Goal: Information Seeking & Learning: Learn about a topic

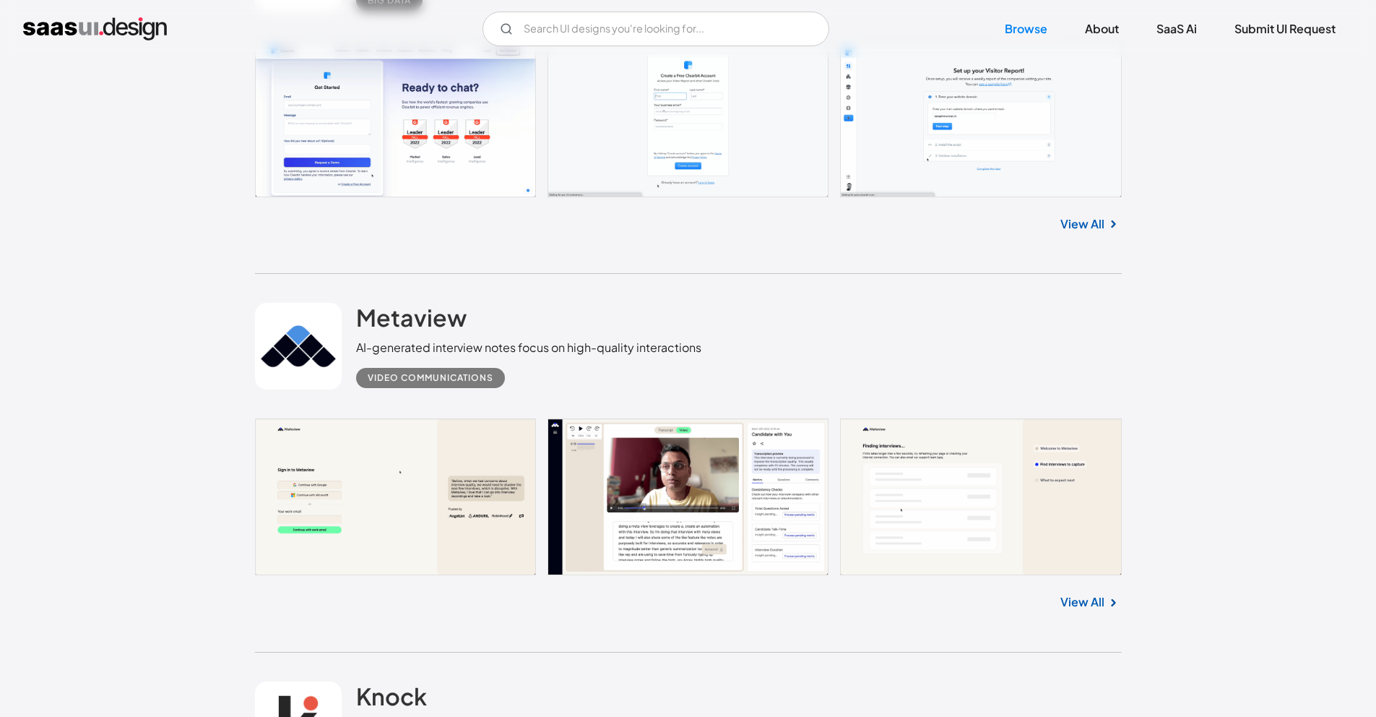
scroll to position [639, 0]
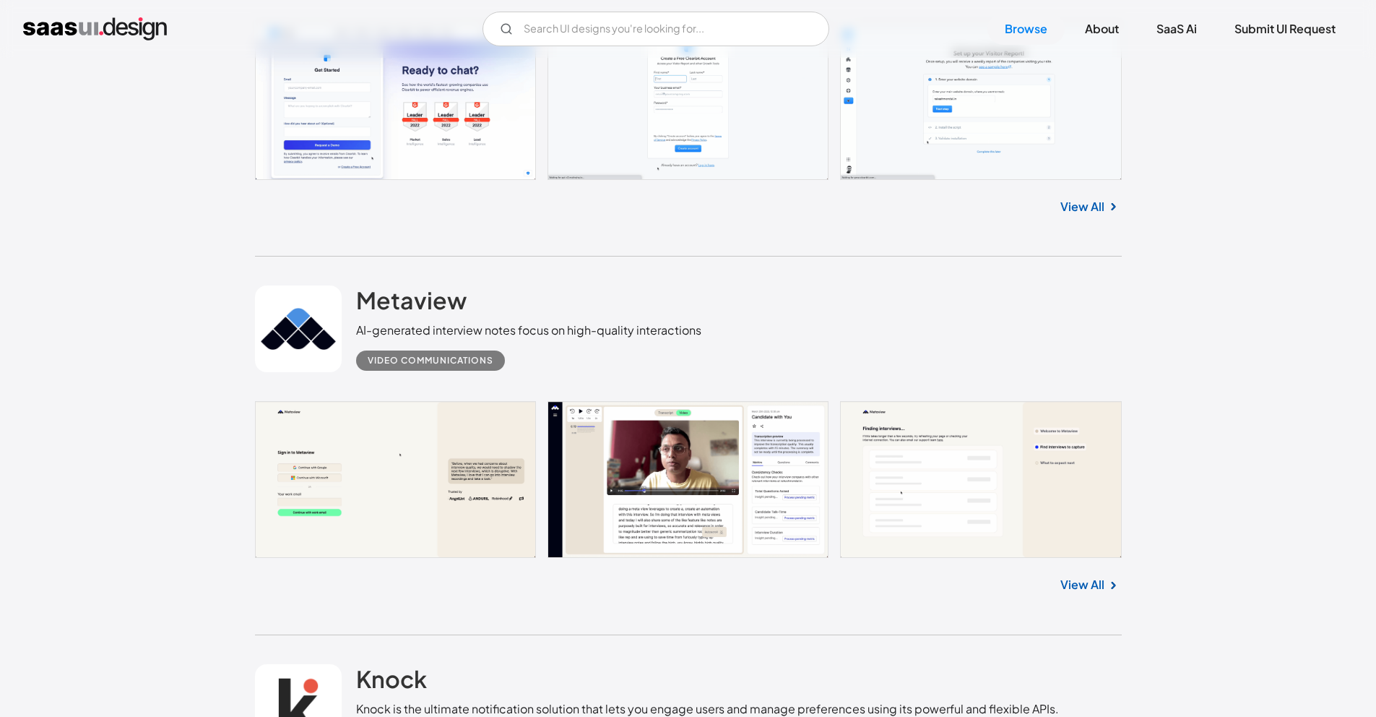
click at [1072, 582] on link "View All" at bounding box center [1083, 584] width 44 height 17
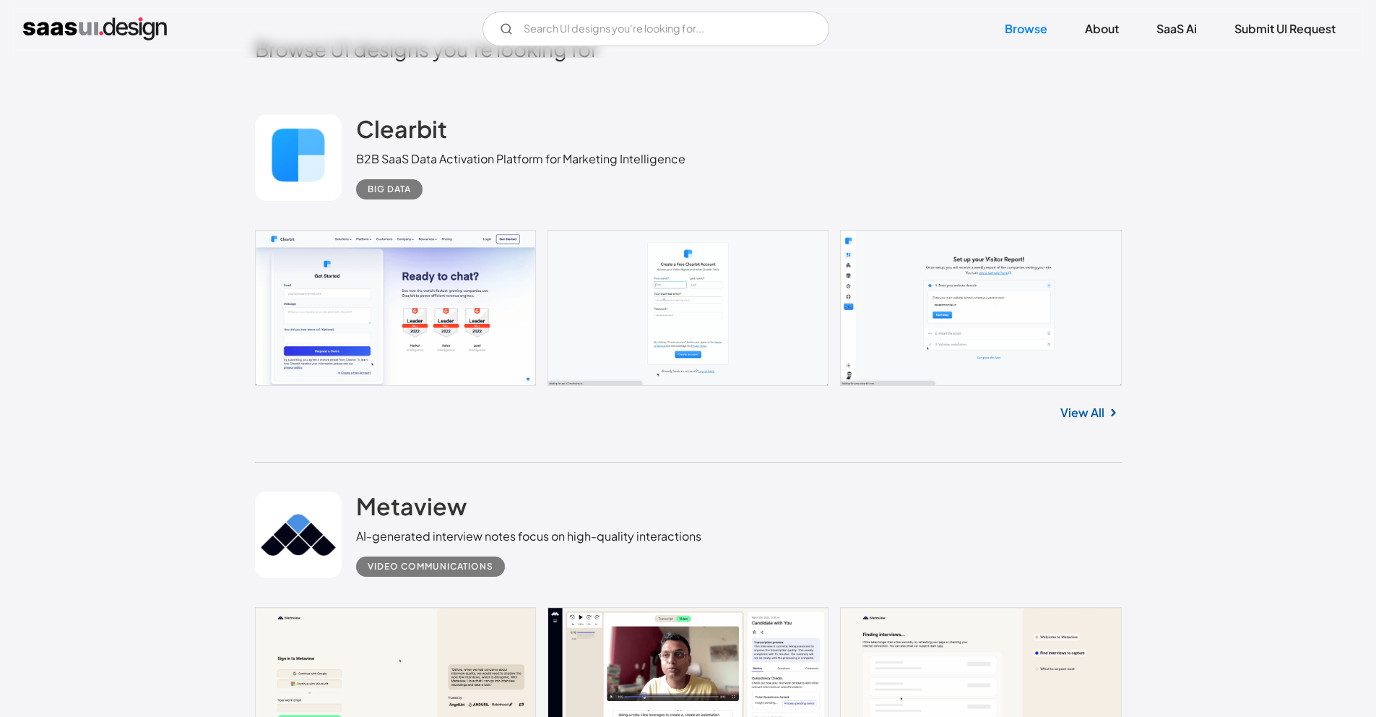
scroll to position [414, 0]
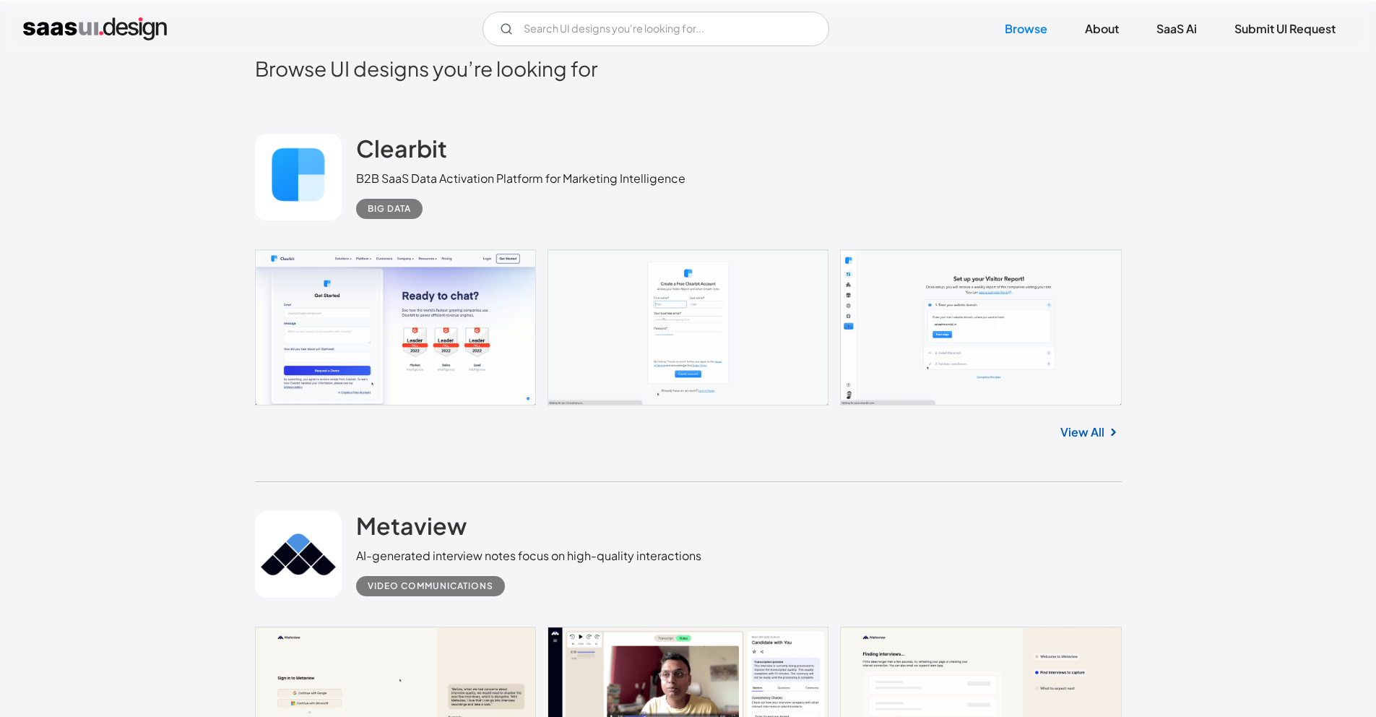
click at [1085, 423] on link "View All" at bounding box center [1083, 431] width 44 height 17
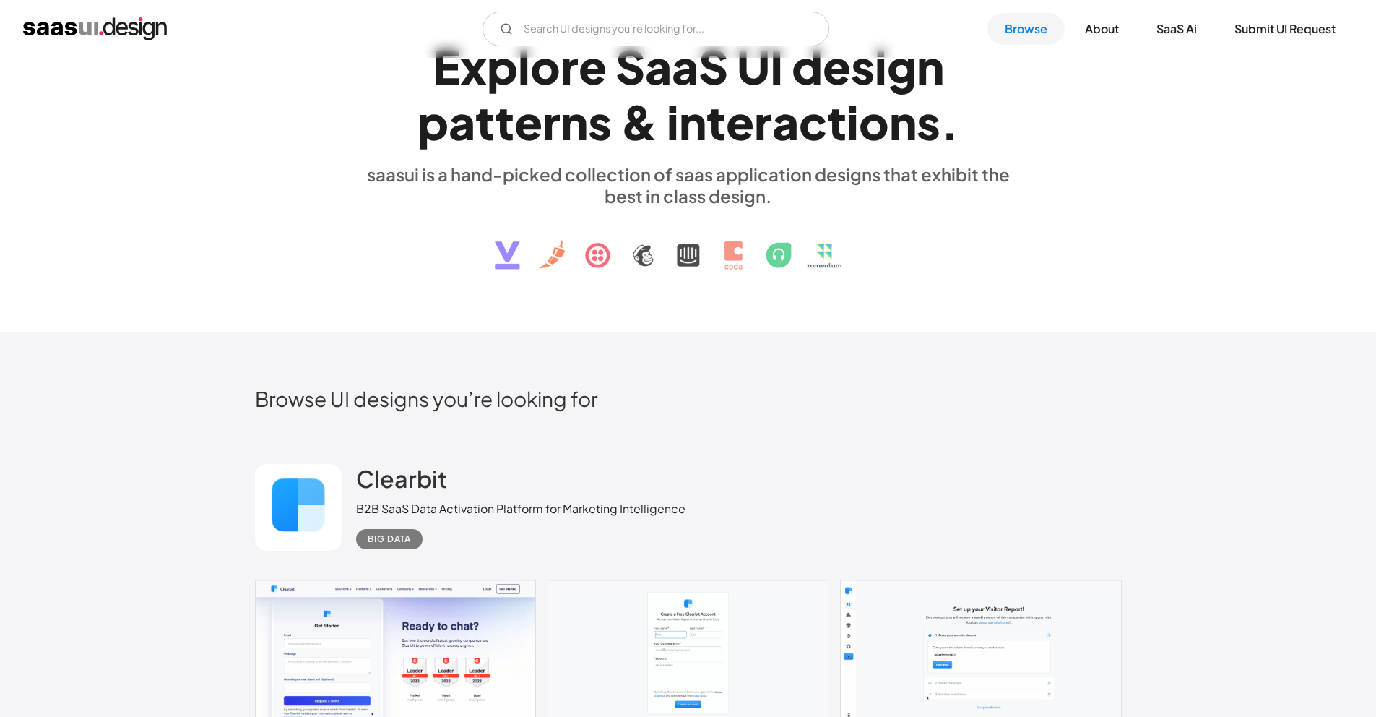
scroll to position [0, 0]
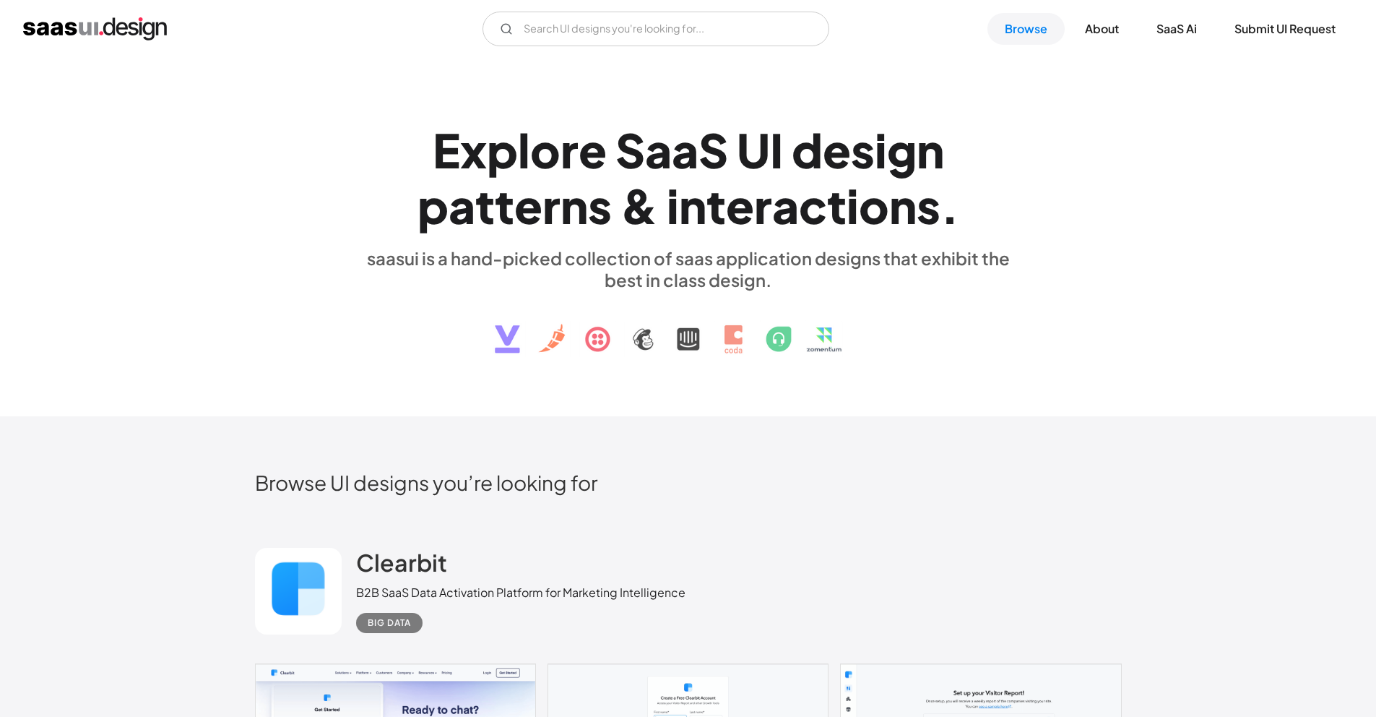
click at [55, 24] on img "home" at bounding box center [95, 28] width 144 height 23
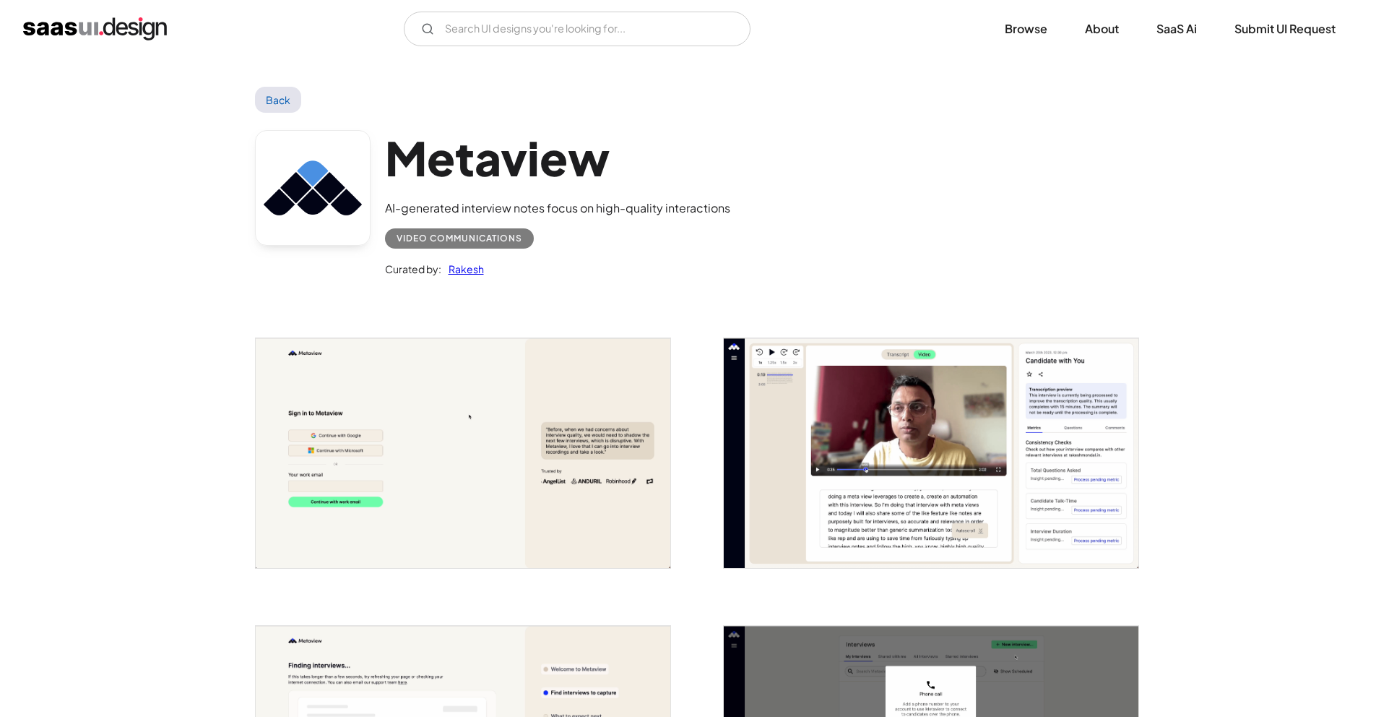
click at [533, 483] on img "open lightbox" at bounding box center [463, 453] width 415 height 230
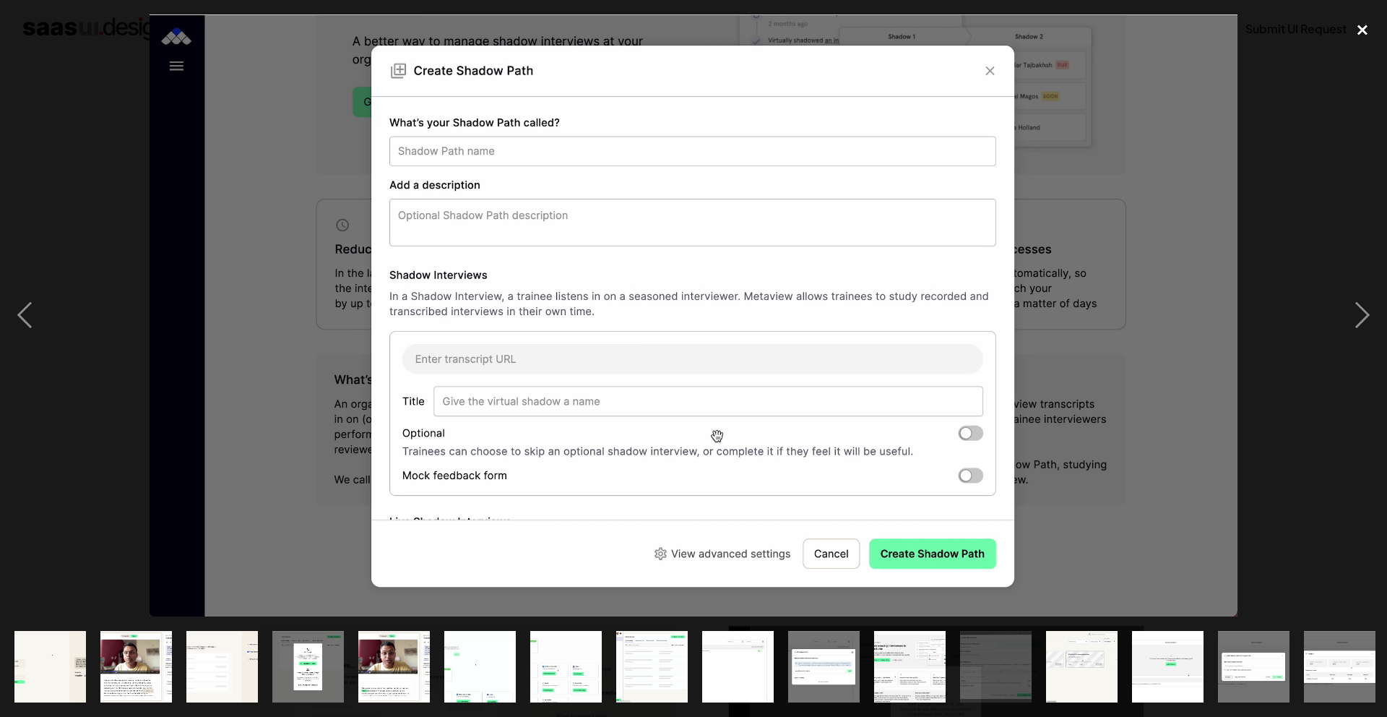
click at [1353, 22] on div "close lightbox" at bounding box center [1362, 30] width 49 height 32
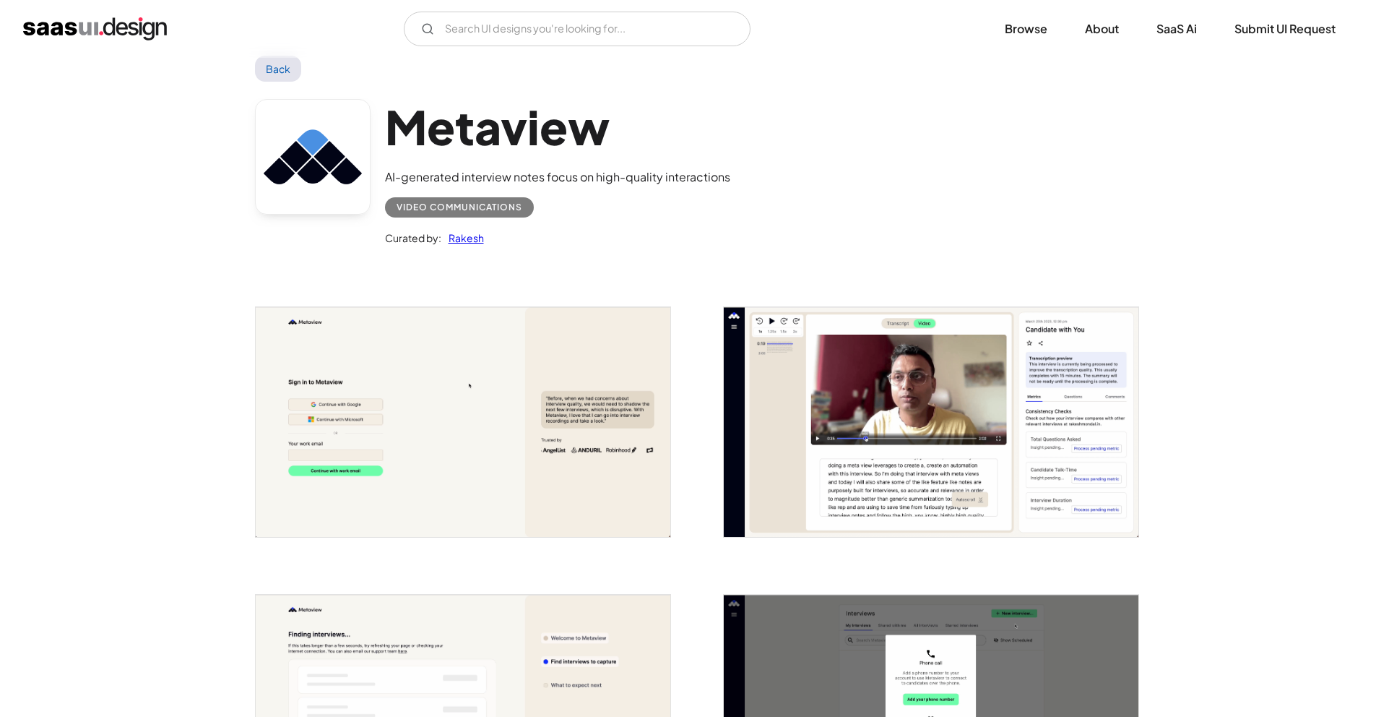
scroll to position [32, 0]
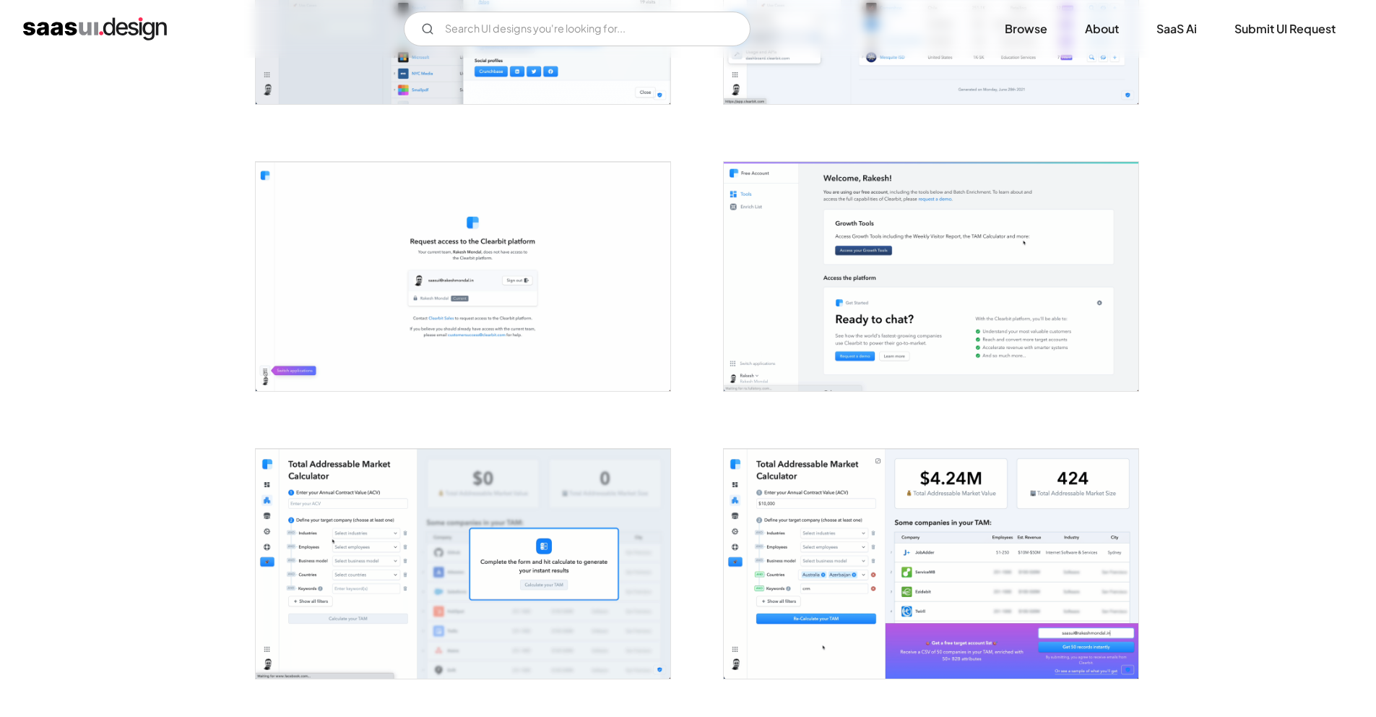
scroll to position [1764, 0]
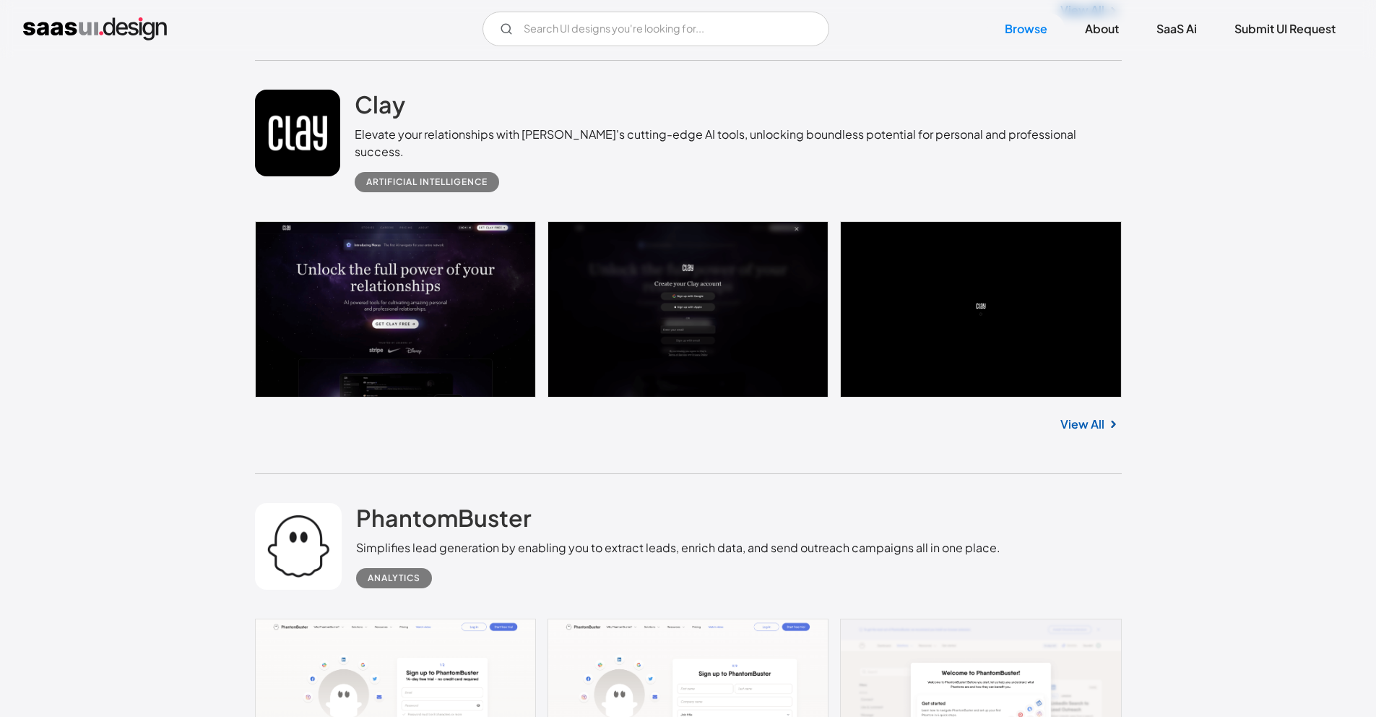
scroll to position [14813, 0]
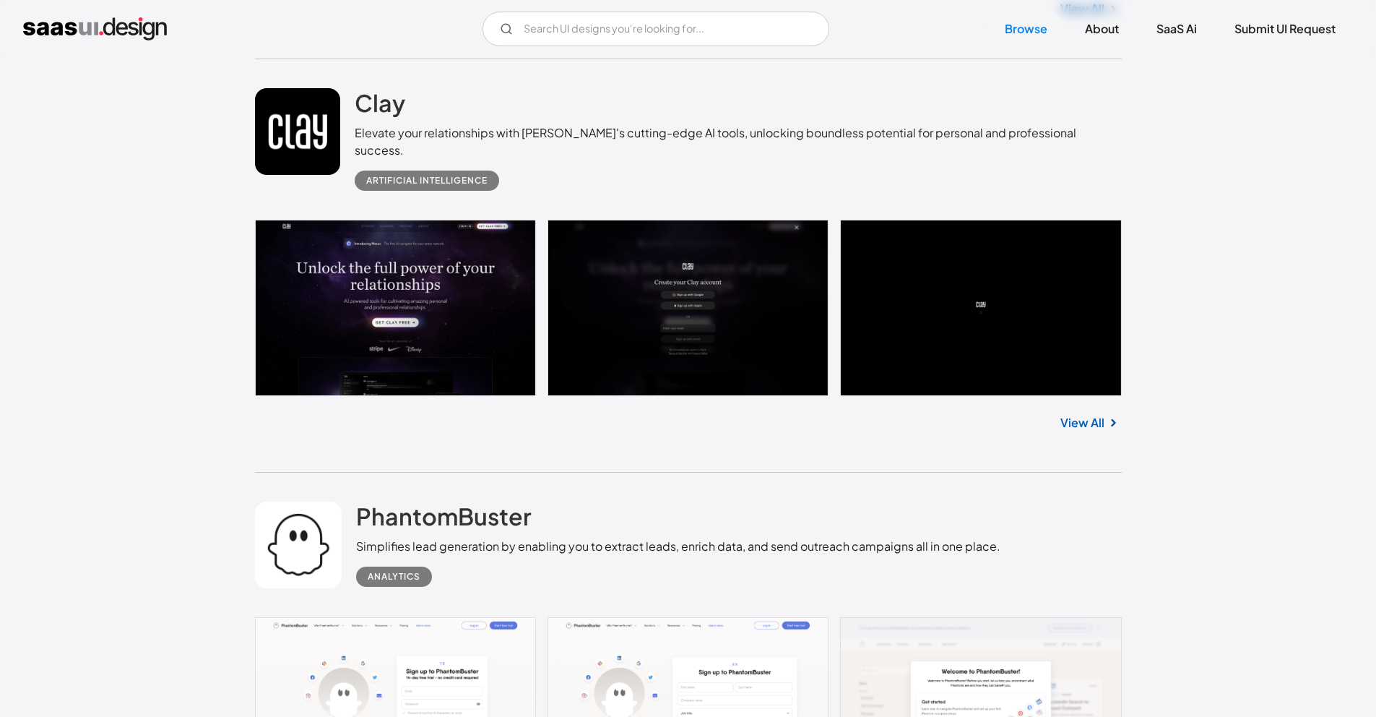
click at [448, 246] on link at bounding box center [688, 308] width 867 height 176
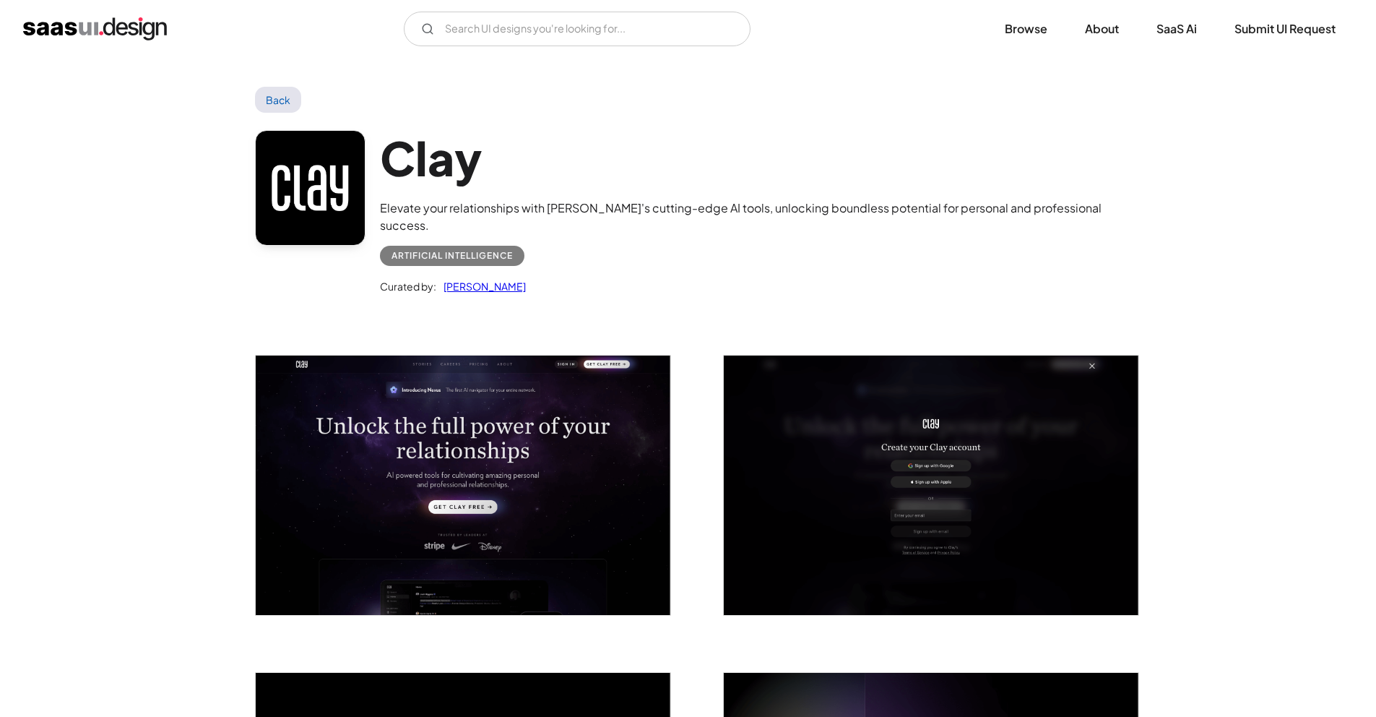
click at [901, 439] on img "open lightbox" at bounding box center [931, 484] width 415 height 259
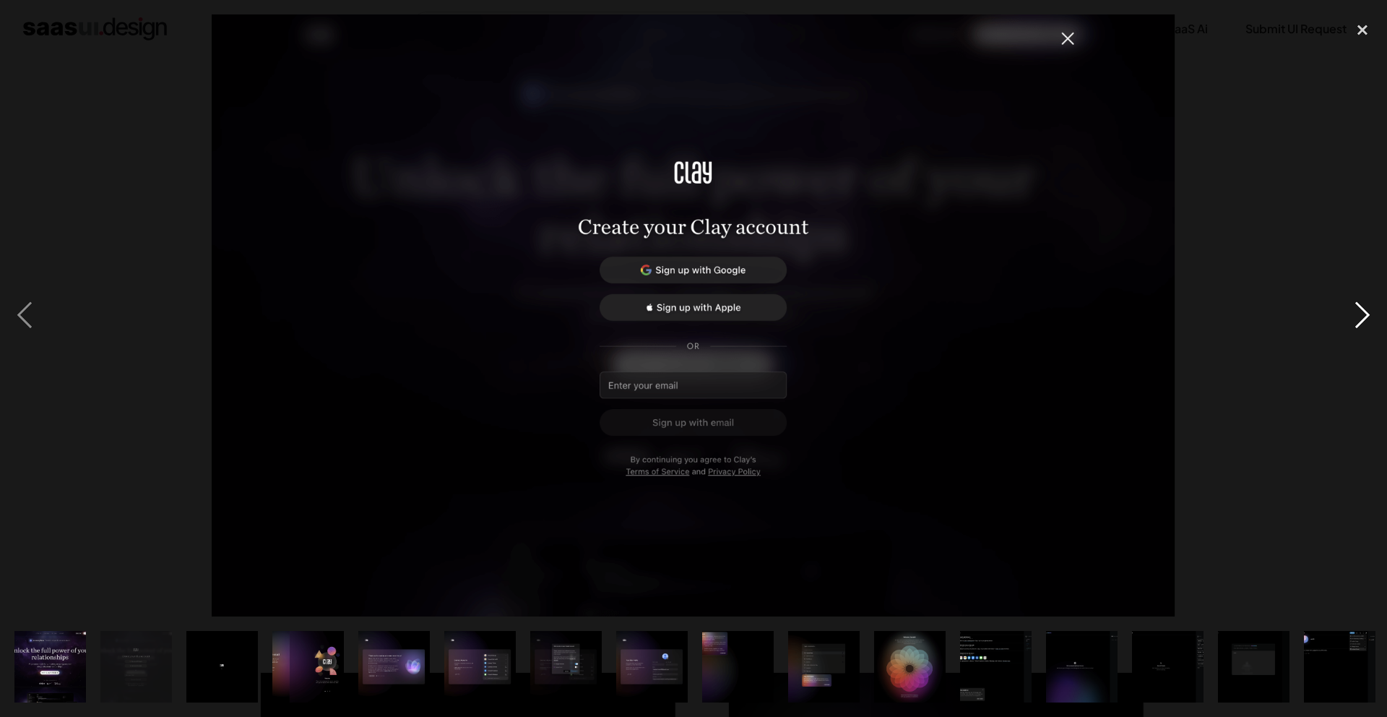
click at [1355, 306] on div "next image" at bounding box center [1362, 315] width 49 height 602
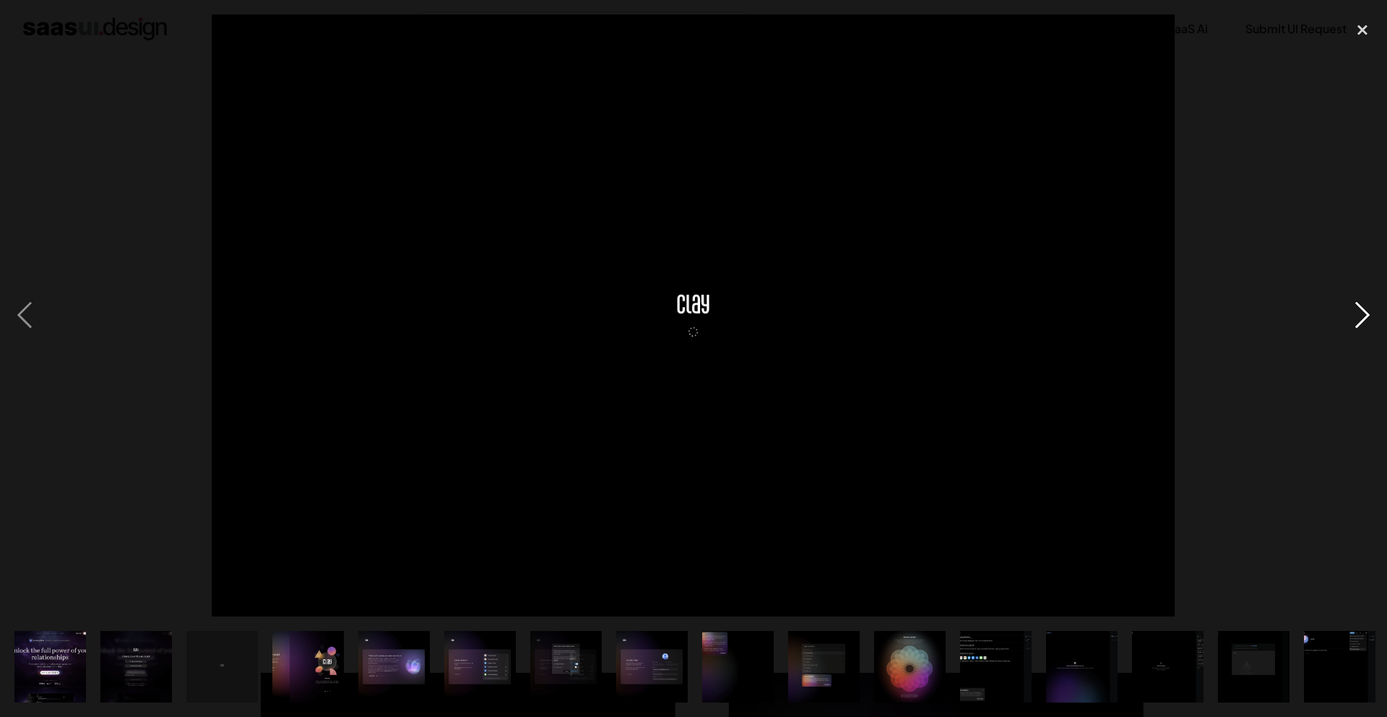
click at [1355, 306] on div "next image" at bounding box center [1362, 315] width 49 height 602
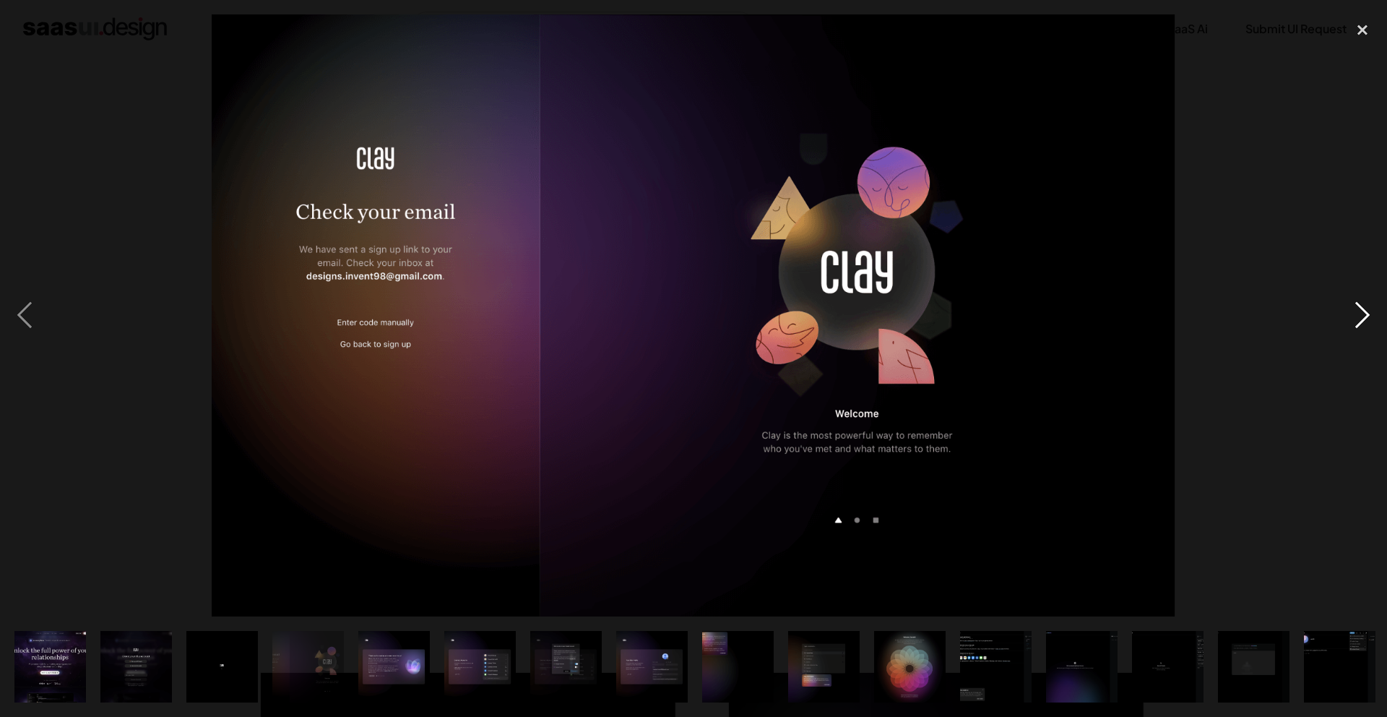
click at [1355, 306] on div "next image" at bounding box center [1362, 315] width 49 height 602
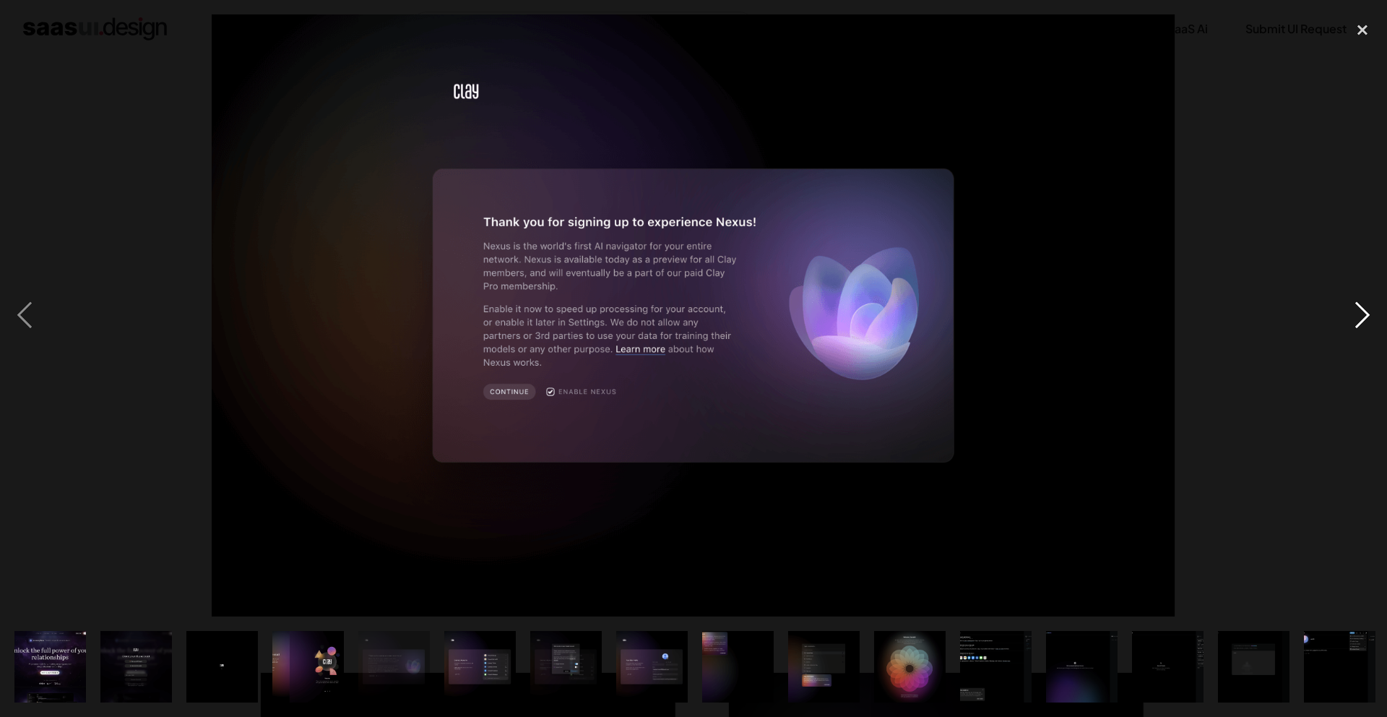
click at [1355, 306] on div "next image" at bounding box center [1362, 315] width 49 height 602
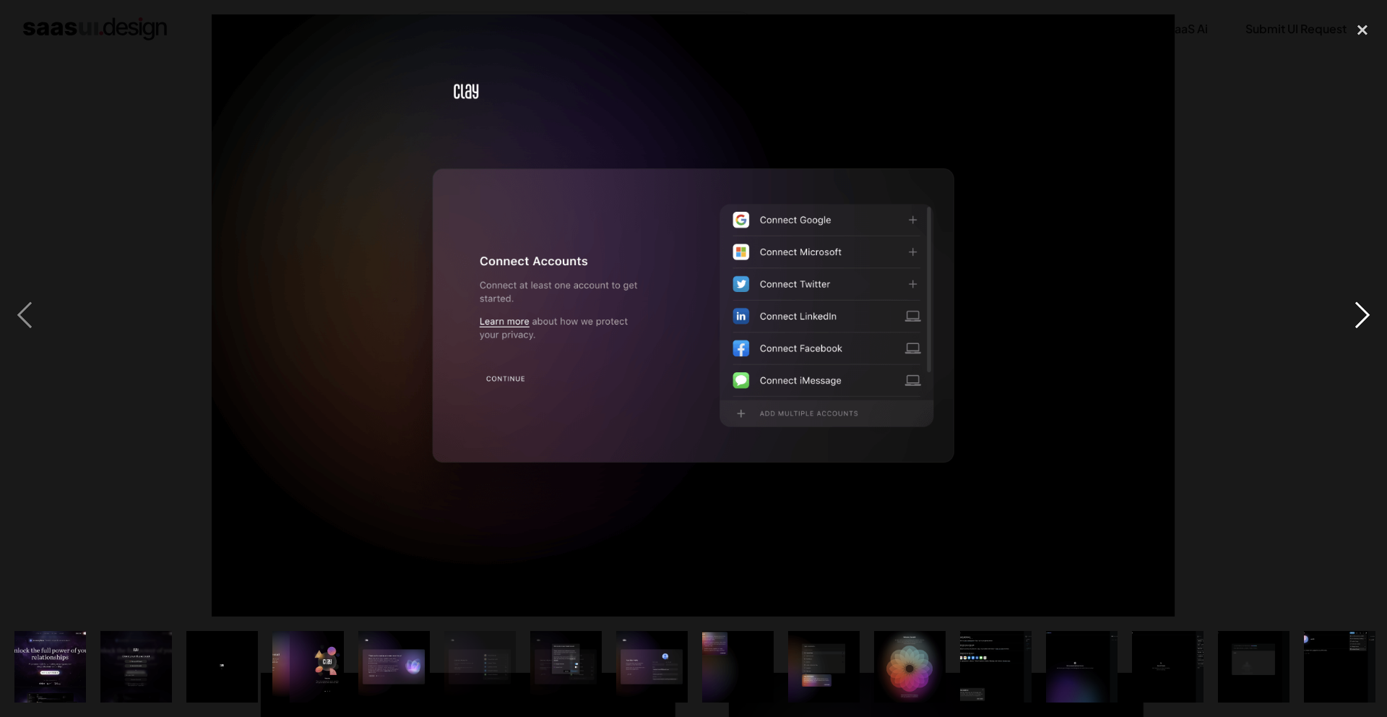
click at [1355, 306] on div "next image" at bounding box center [1362, 315] width 49 height 602
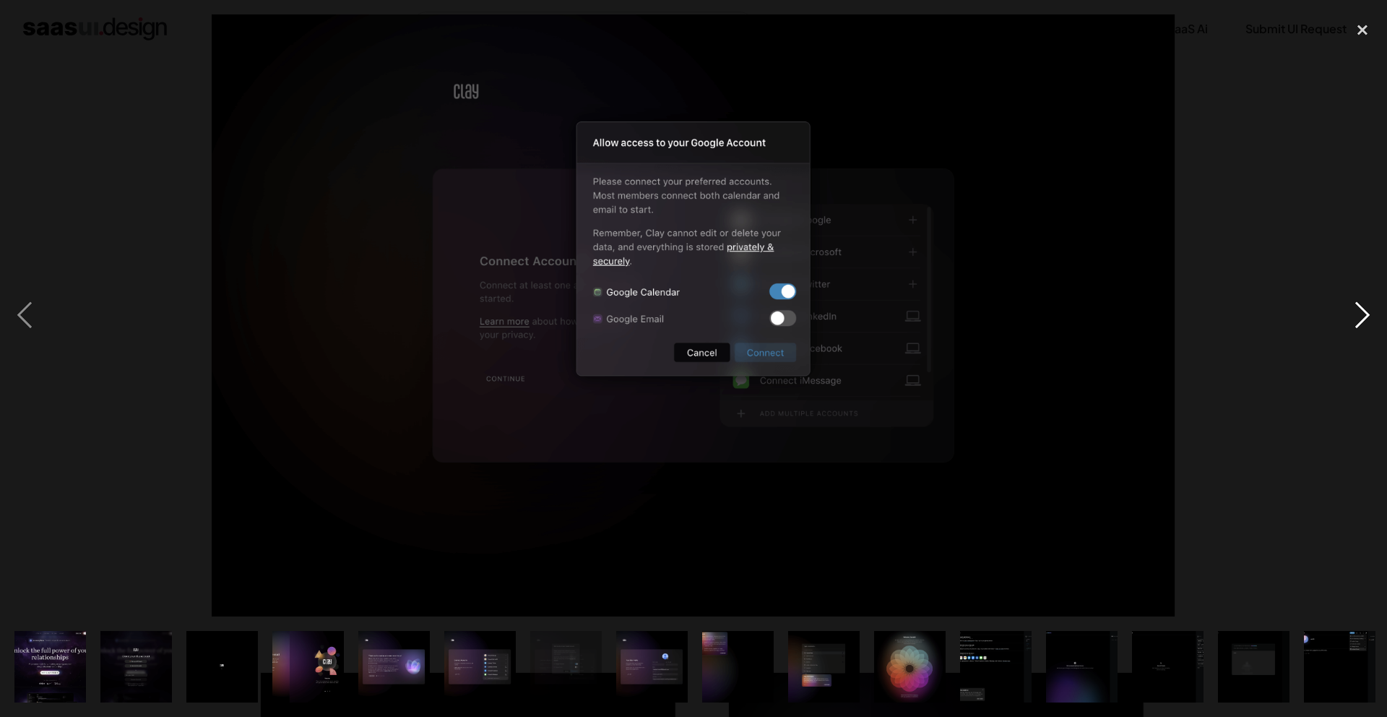
click at [1355, 306] on div "next image" at bounding box center [1362, 315] width 49 height 602
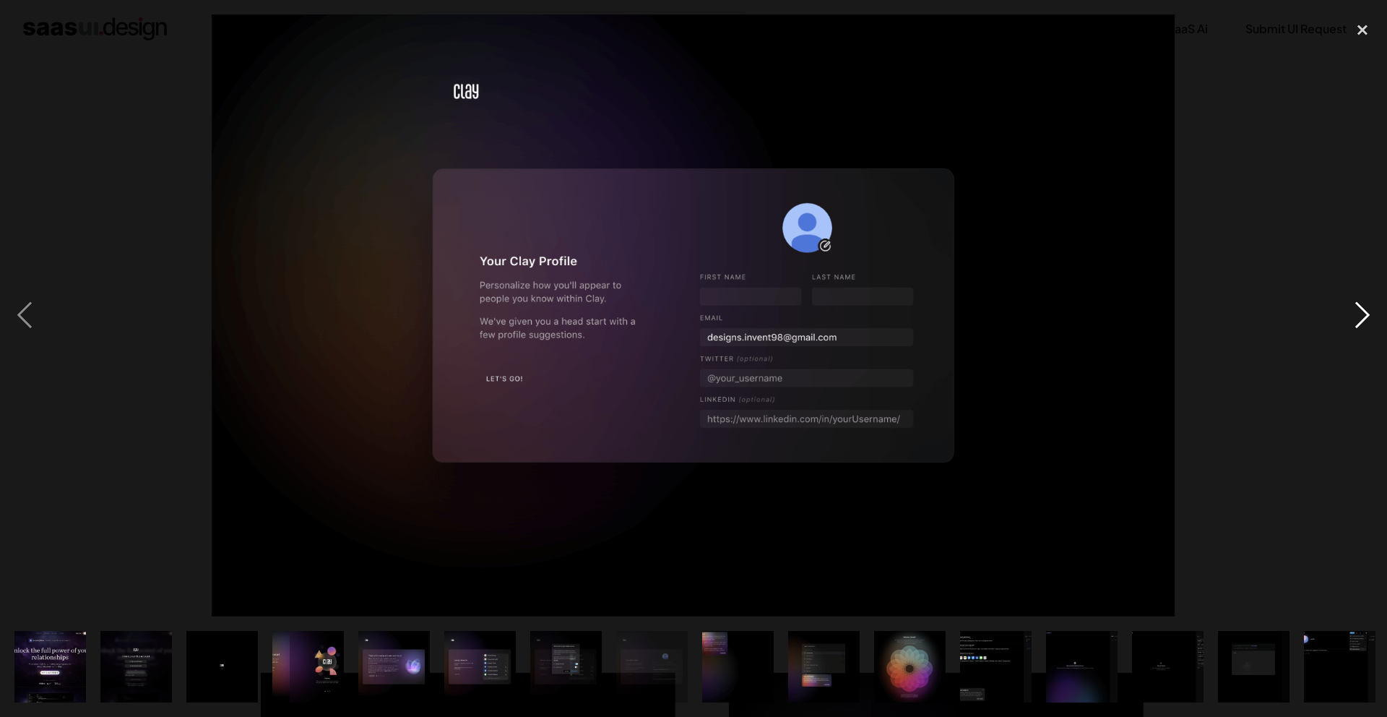
click at [1355, 306] on div "next image" at bounding box center [1362, 315] width 49 height 602
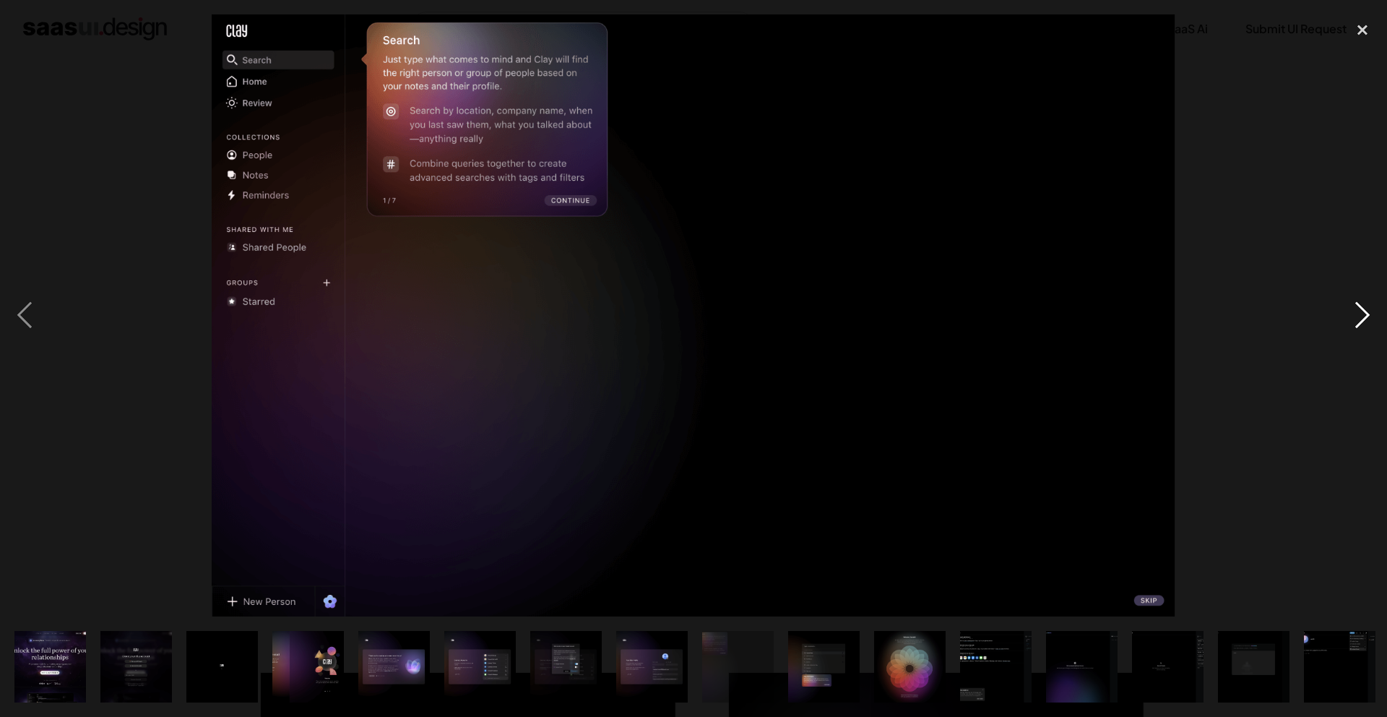
click at [1355, 306] on div "next image" at bounding box center [1362, 315] width 49 height 602
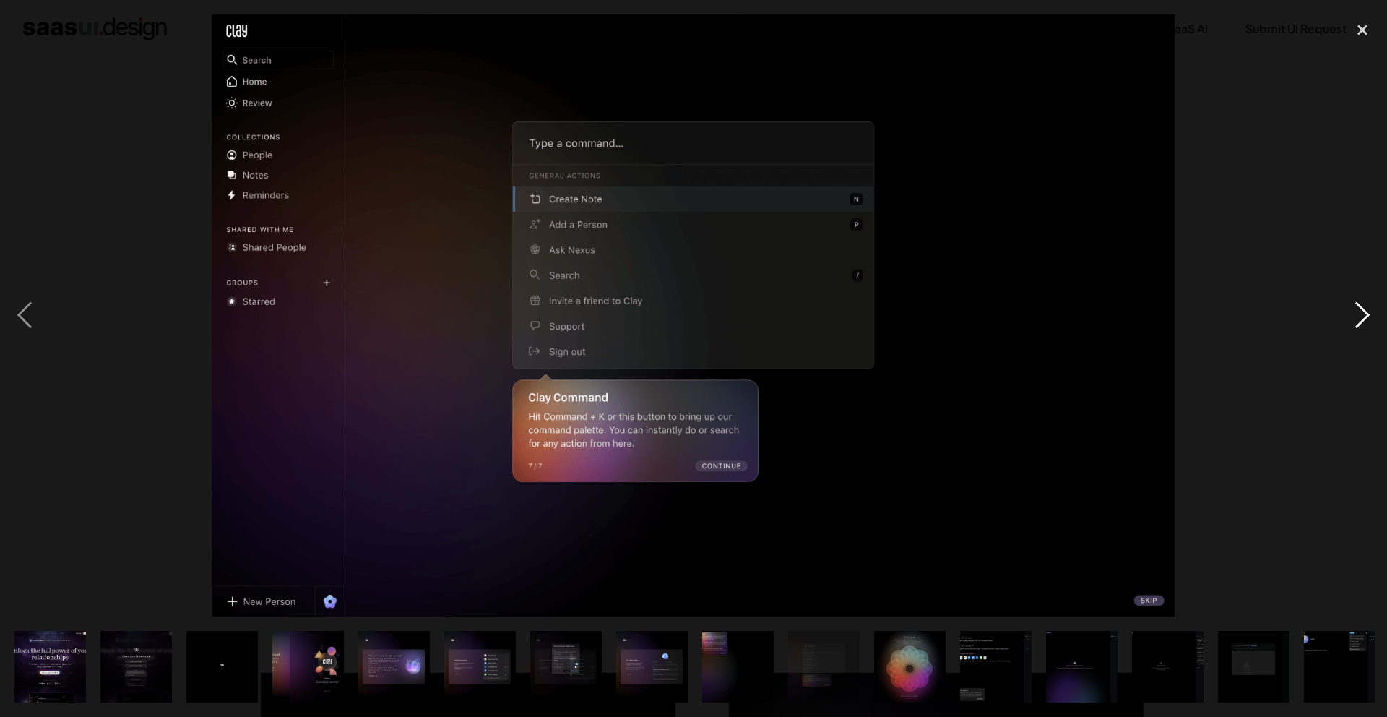
click at [1355, 306] on div "next image" at bounding box center [1362, 315] width 49 height 602
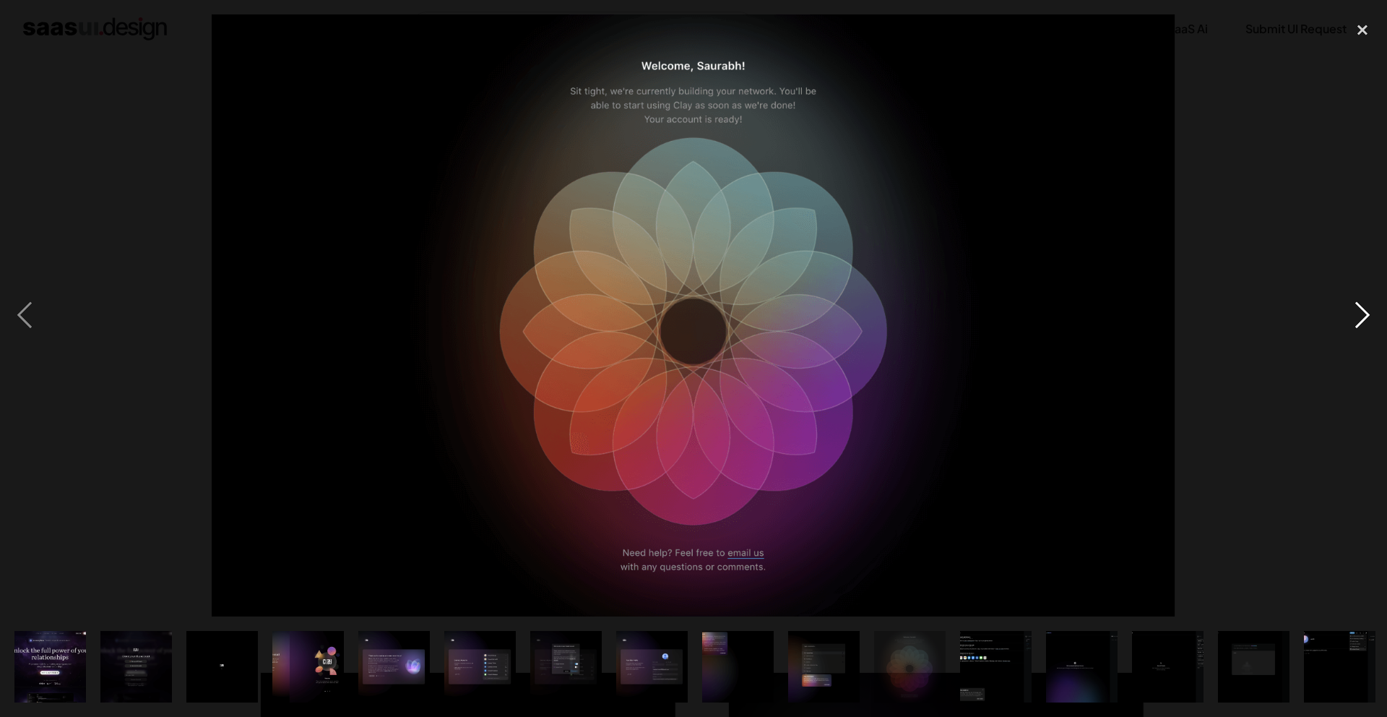
click at [1355, 306] on div "next image" at bounding box center [1362, 315] width 49 height 602
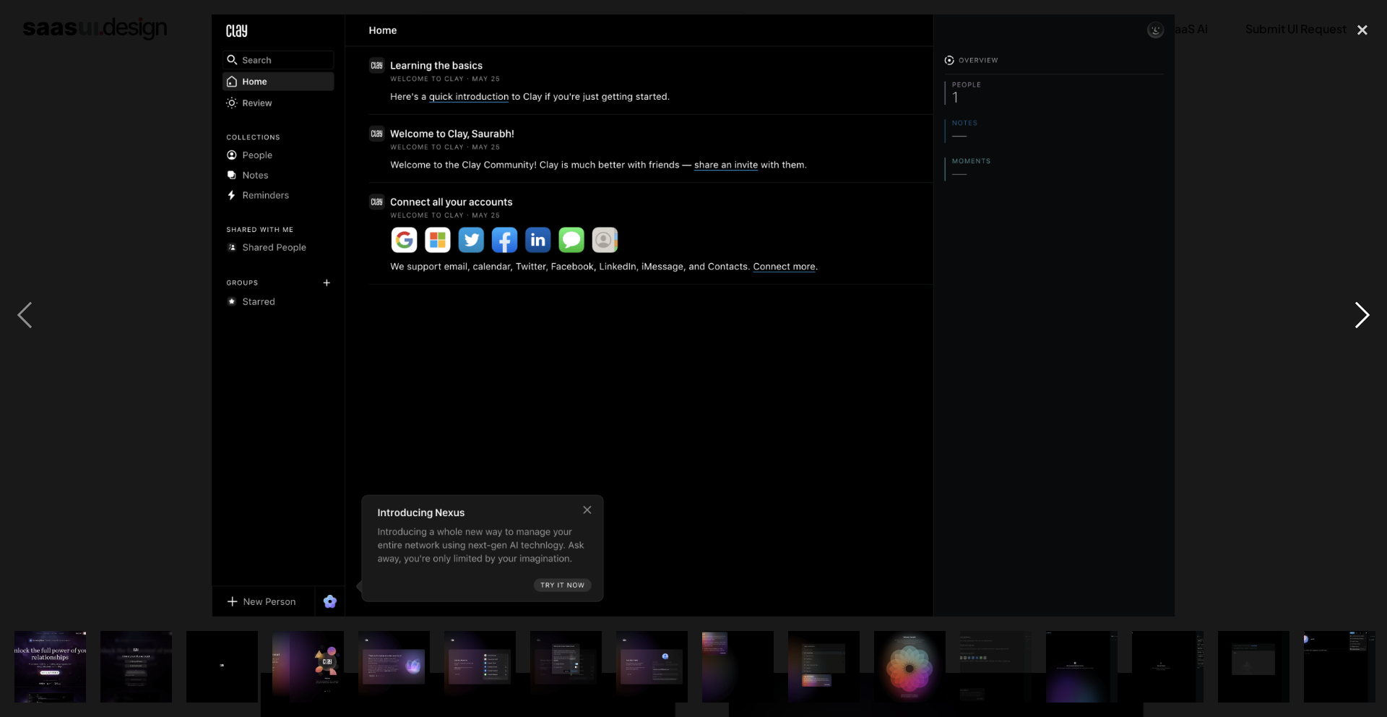
click at [1355, 306] on div "next image" at bounding box center [1362, 315] width 49 height 602
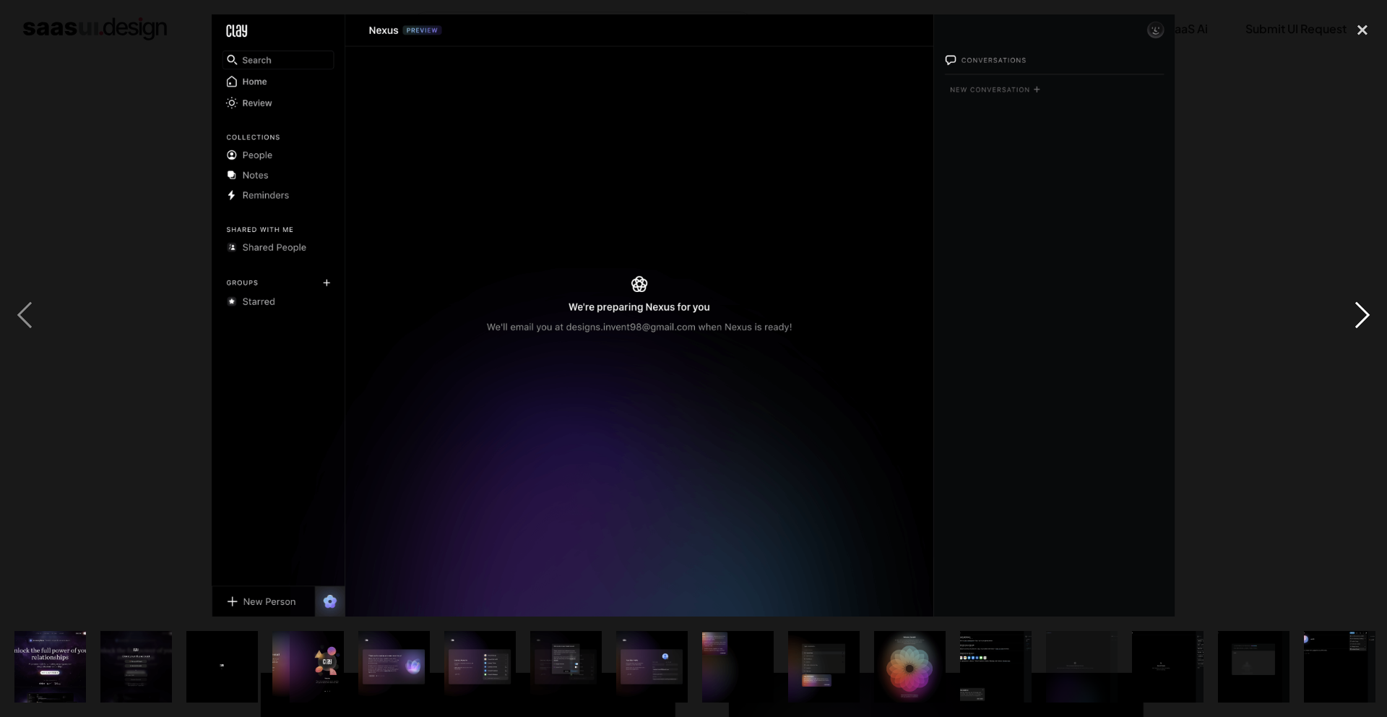
click at [1355, 306] on div "next image" at bounding box center [1362, 315] width 49 height 602
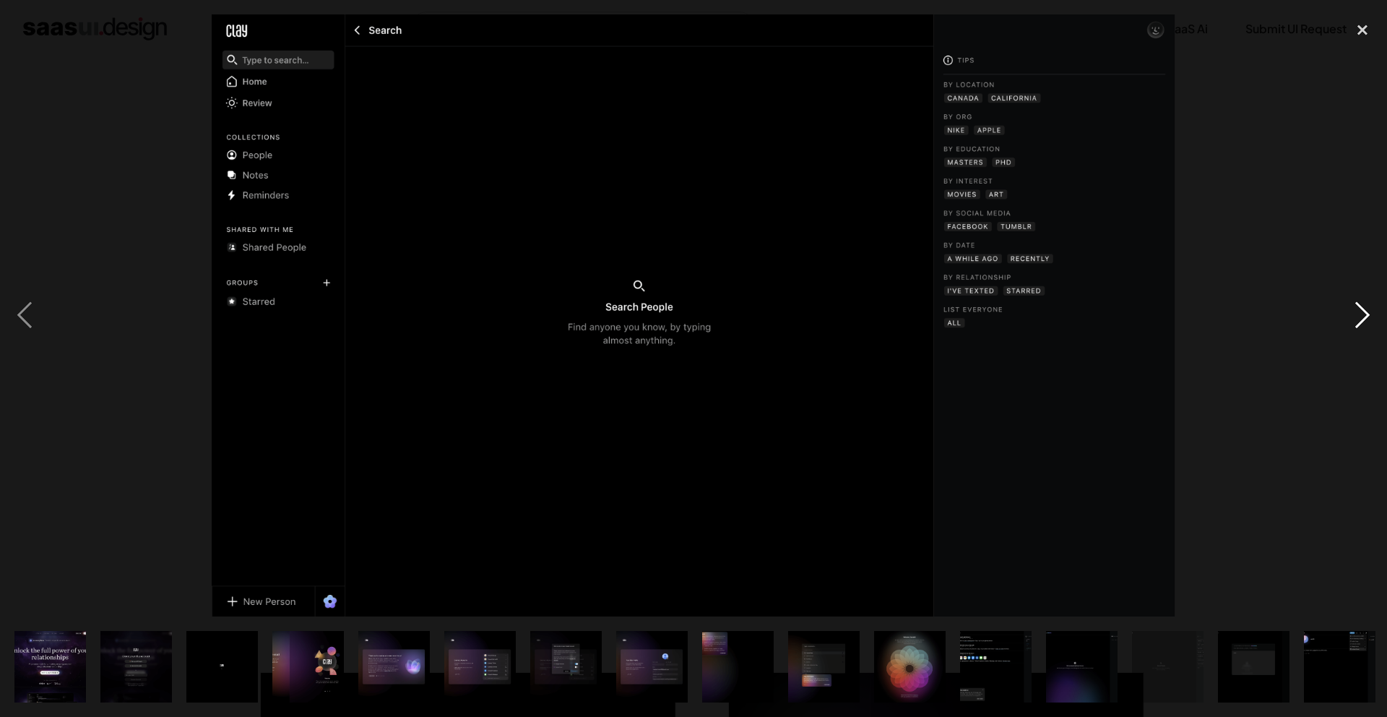
click at [1355, 306] on div "next image" at bounding box center [1362, 315] width 49 height 602
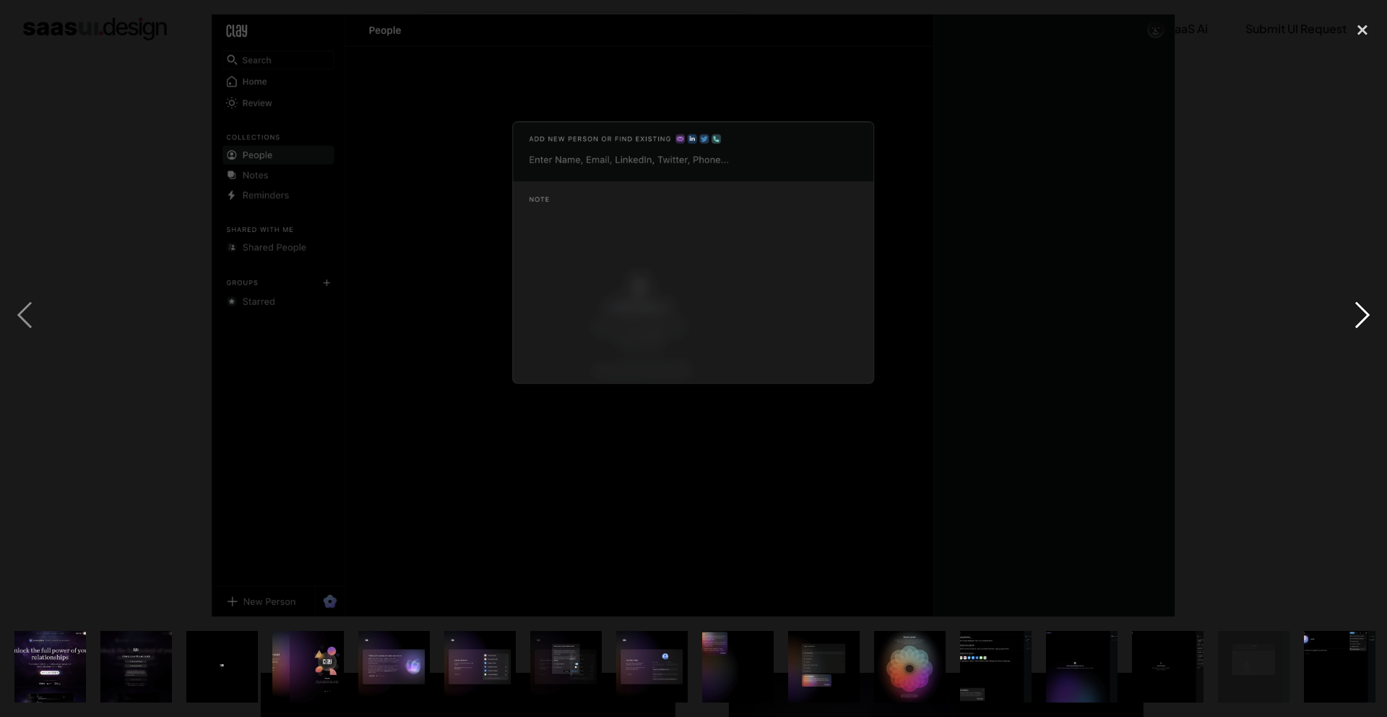
click at [1355, 306] on div "next image" at bounding box center [1362, 315] width 49 height 602
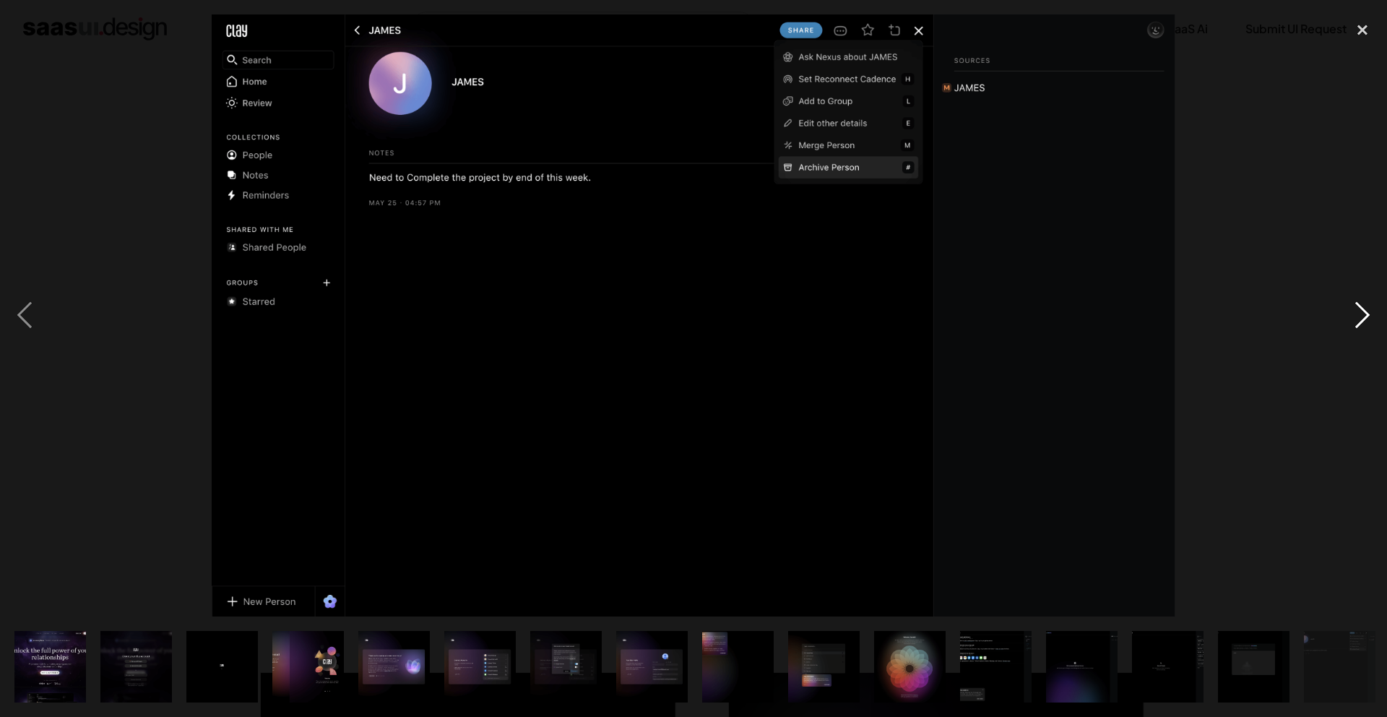
click at [1355, 306] on div "next image" at bounding box center [1362, 315] width 49 height 602
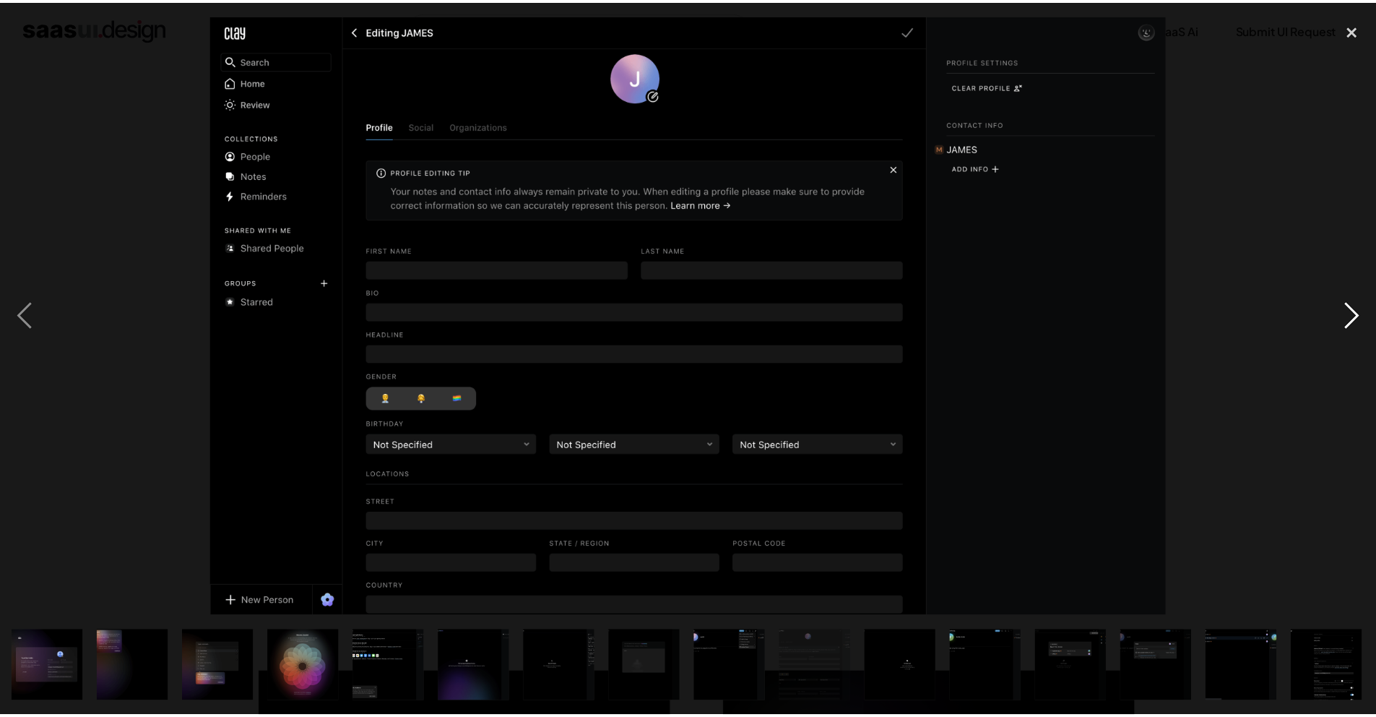
scroll to position [0, 605]
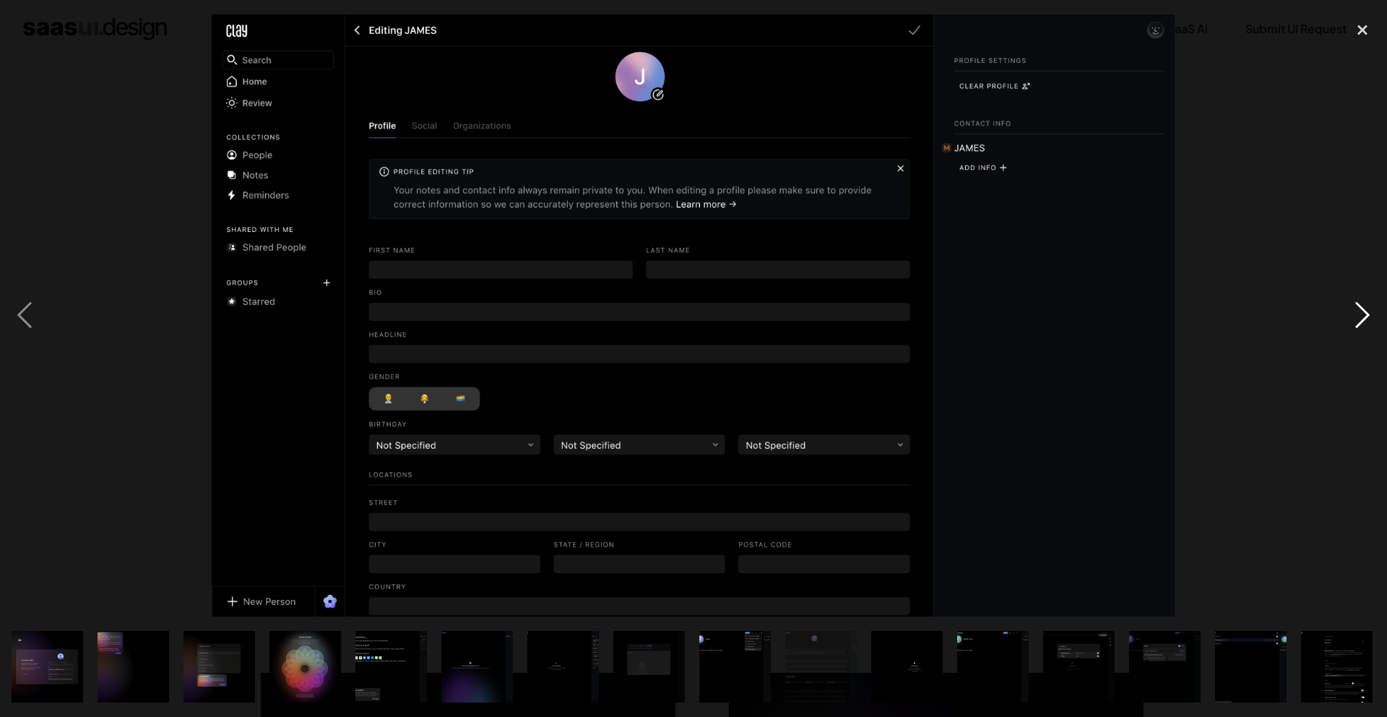
click at [1355, 306] on div "next image" at bounding box center [1362, 315] width 49 height 602
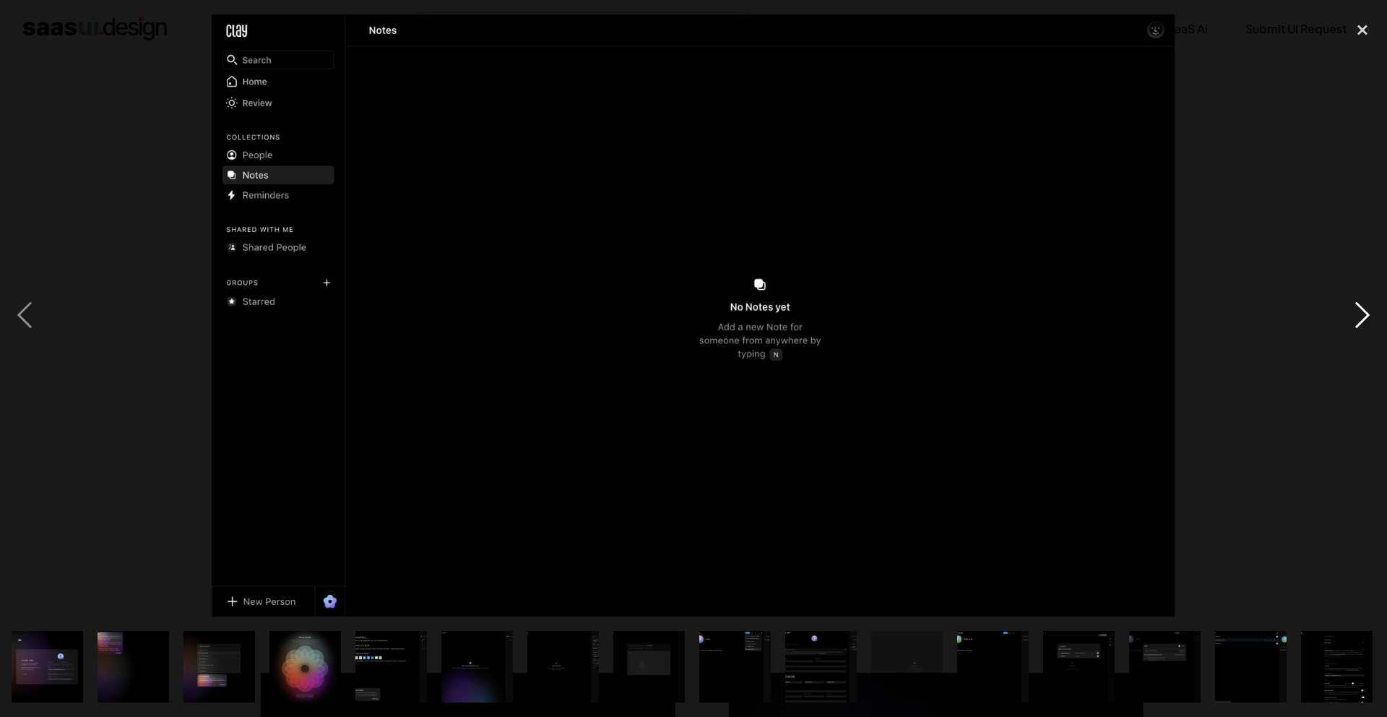
click at [1355, 306] on div "next image" at bounding box center [1362, 315] width 49 height 602
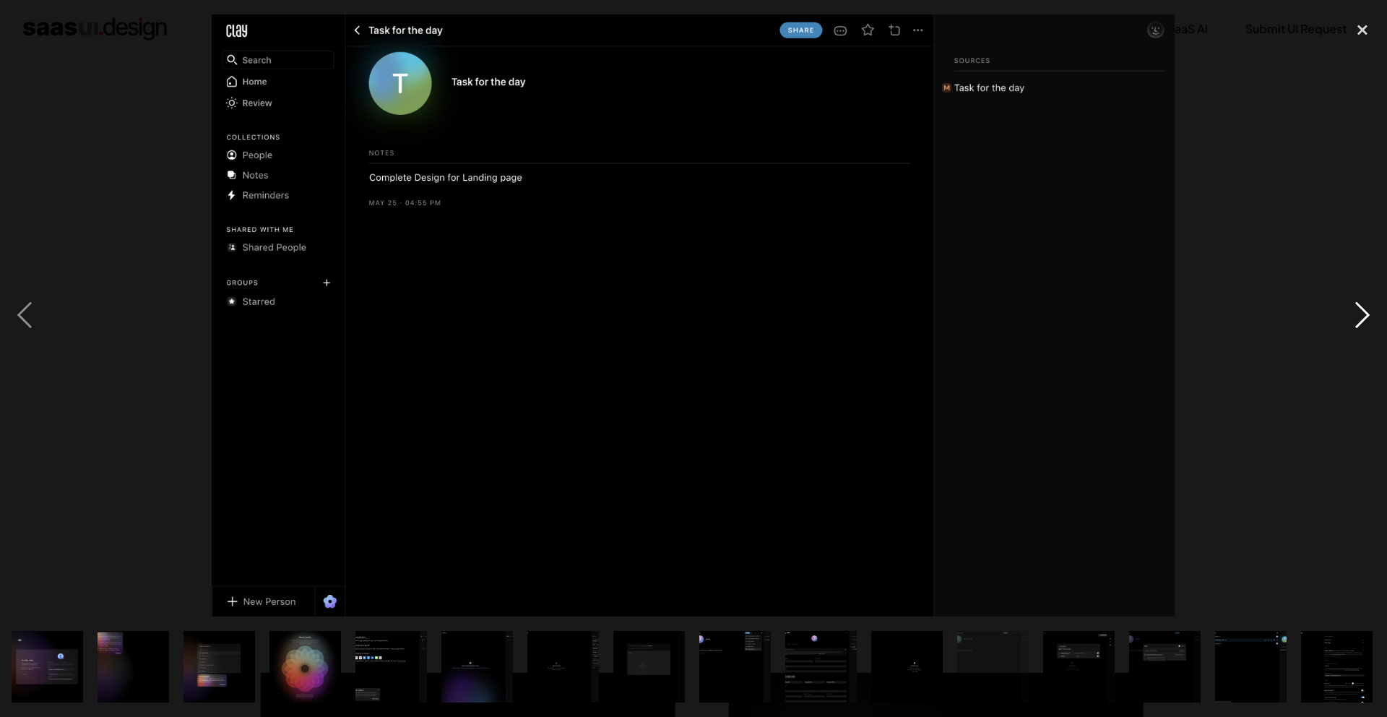
click at [1355, 306] on div "next image" at bounding box center [1362, 315] width 49 height 602
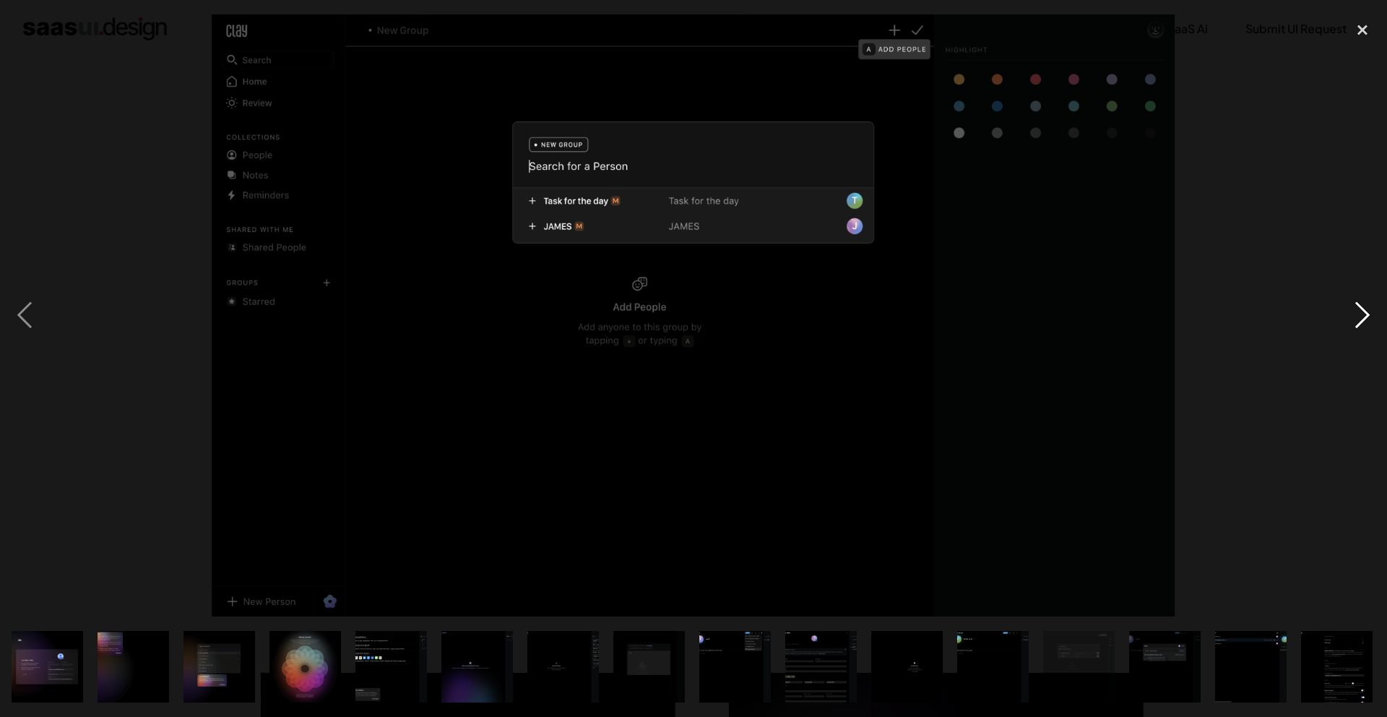
click at [1355, 306] on div "next image" at bounding box center [1362, 315] width 49 height 602
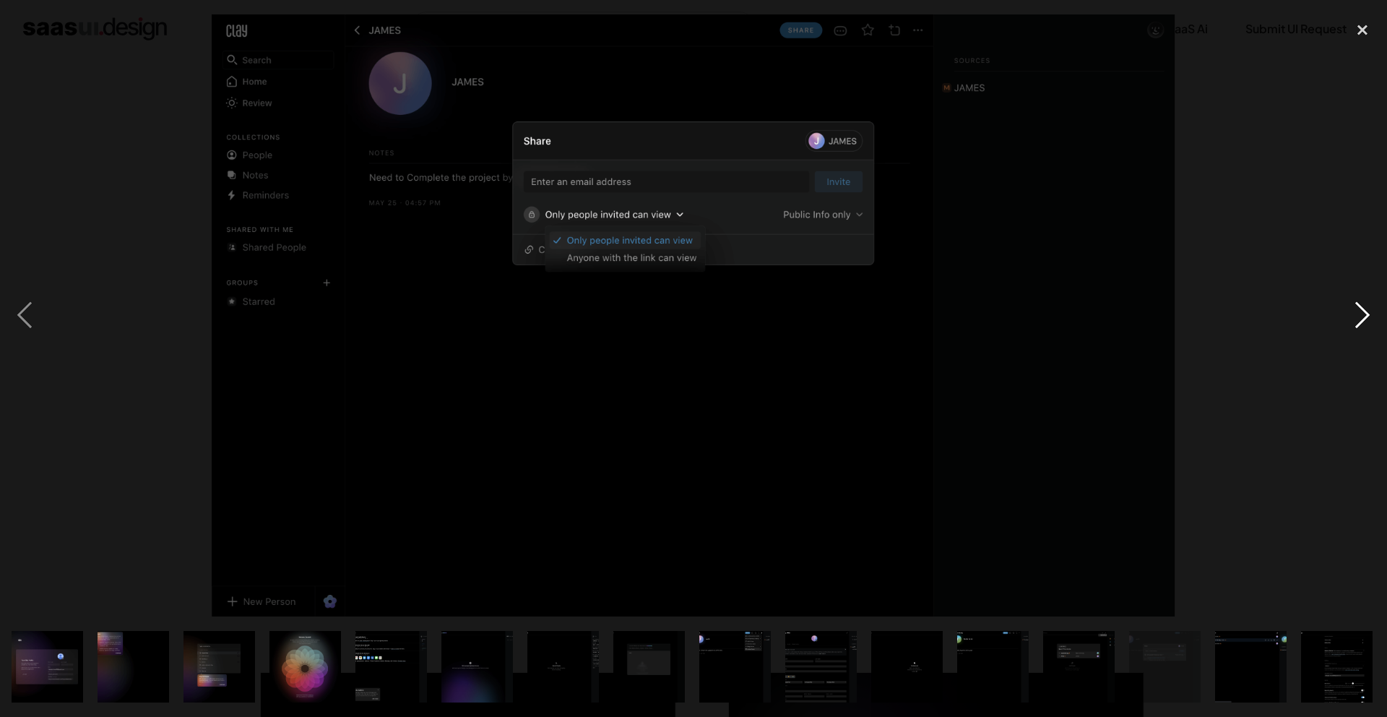
click at [1355, 306] on div "next image" at bounding box center [1362, 315] width 49 height 602
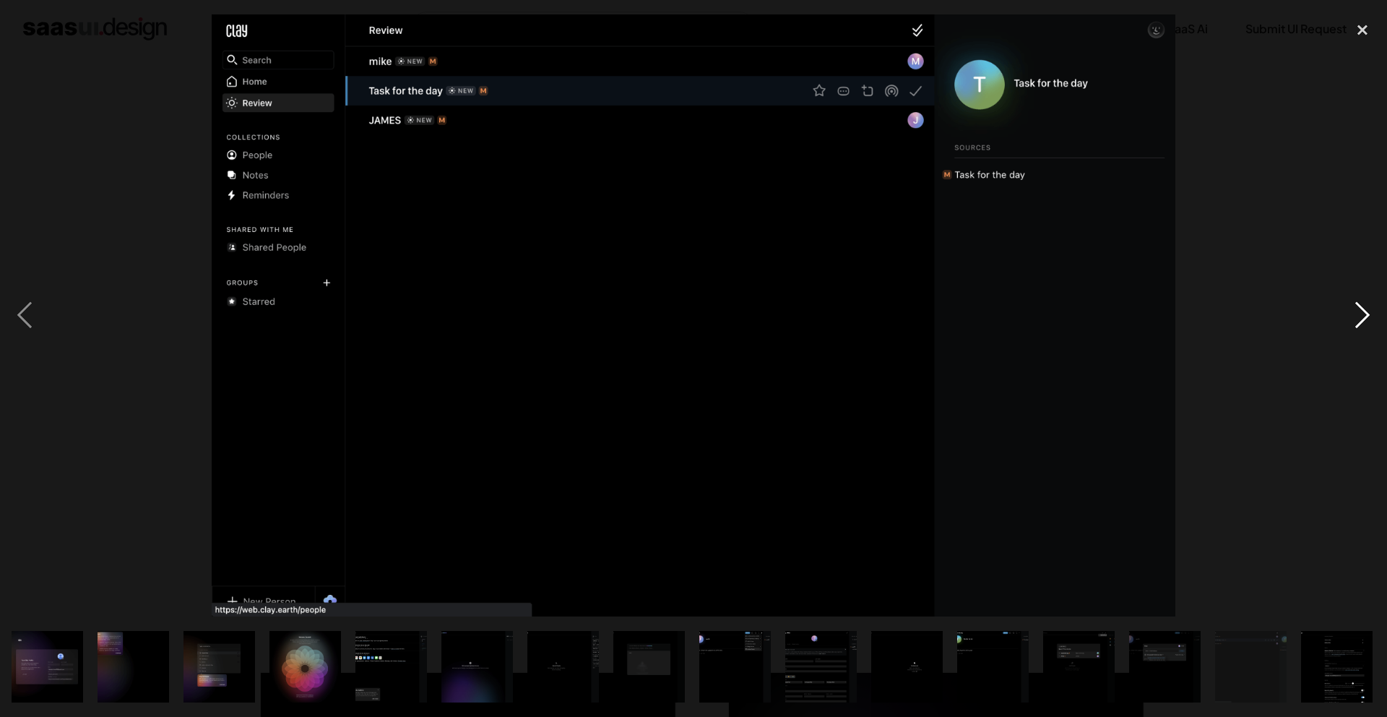
click at [1355, 306] on div "next image" at bounding box center [1362, 315] width 49 height 602
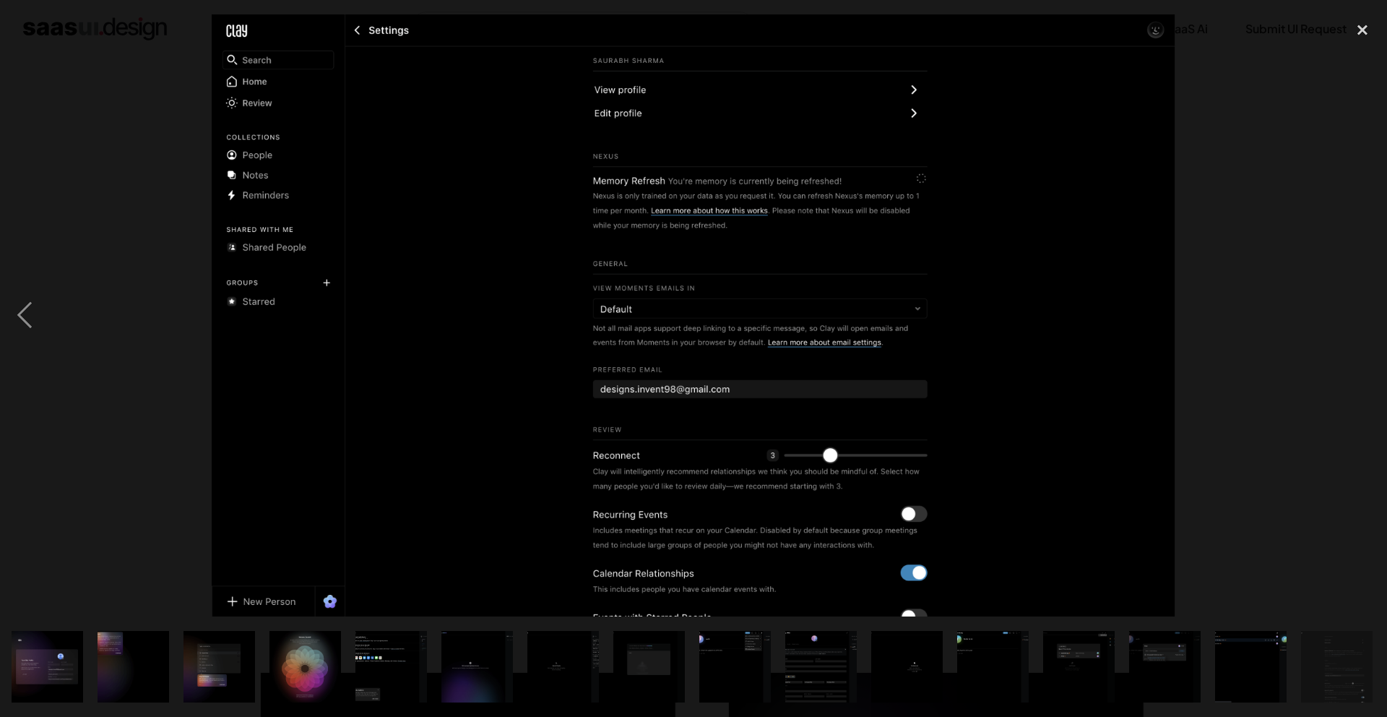
click at [1355, 306] on div "next image" at bounding box center [1362, 315] width 49 height 602
click at [1356, 18] on div "close lightbox" at bounding box center [1362, 30] width 49 height 32
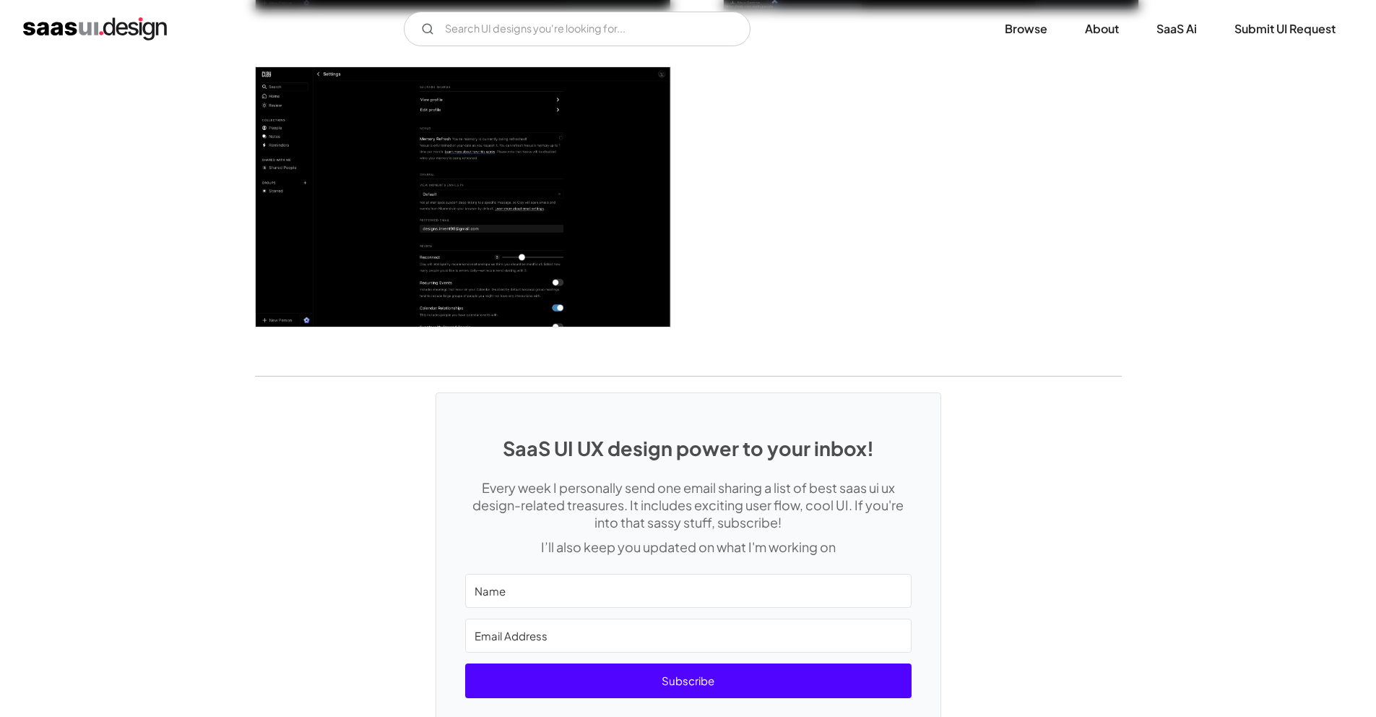
scroll to position [3890, 0]
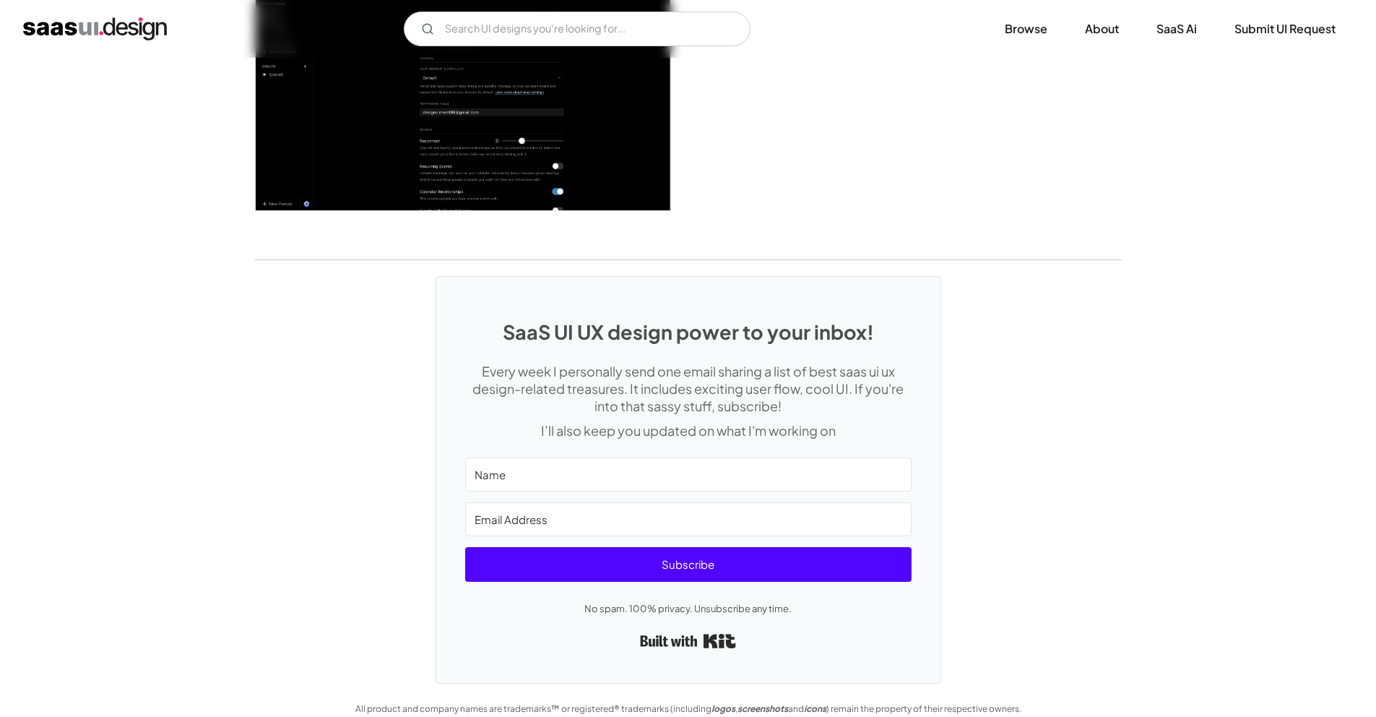
click at [93, 27] on img "home" at bounding box center [95, 28] width 144 height 23
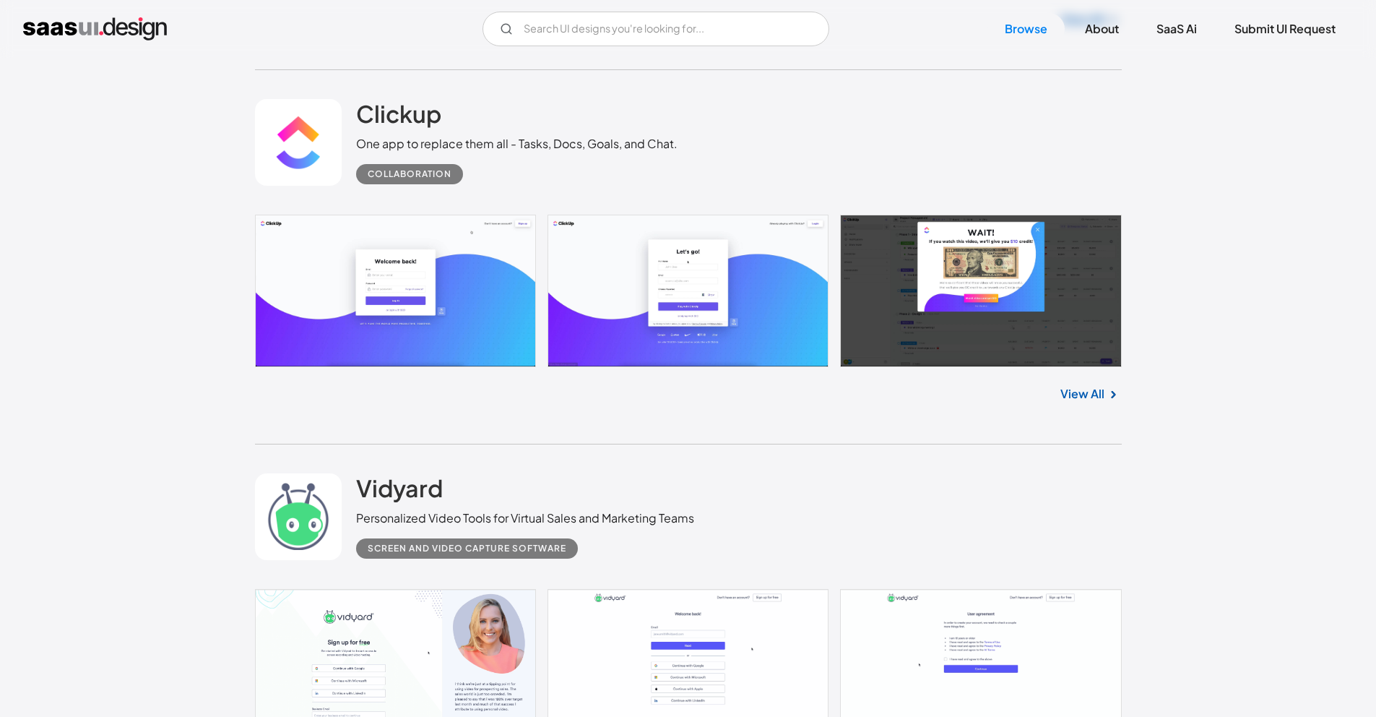
scroll to position [10689, 0]
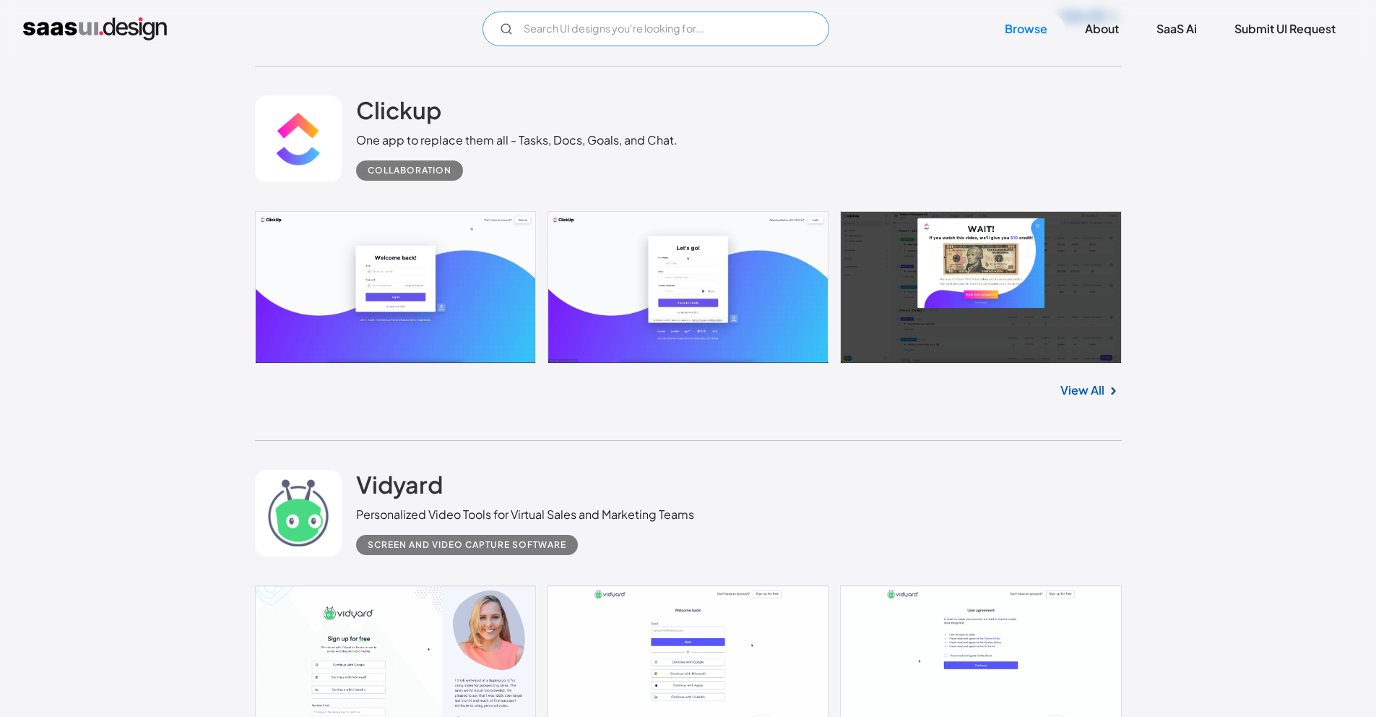
click at [518, 25] on input "Email Form" at bounding box center [656, 29] width 347 height 35
click at [600, 12] on input "glassmorphism" at bounding box center [656, 29] width 347 height 35
click at [605, 34] on input "glassmorphism" at bounding box center [656, 29] width 347 height 35
type input "glass"
click at [643, 19] on input "glass" at bounding box center [656, 29] width 347 height 35
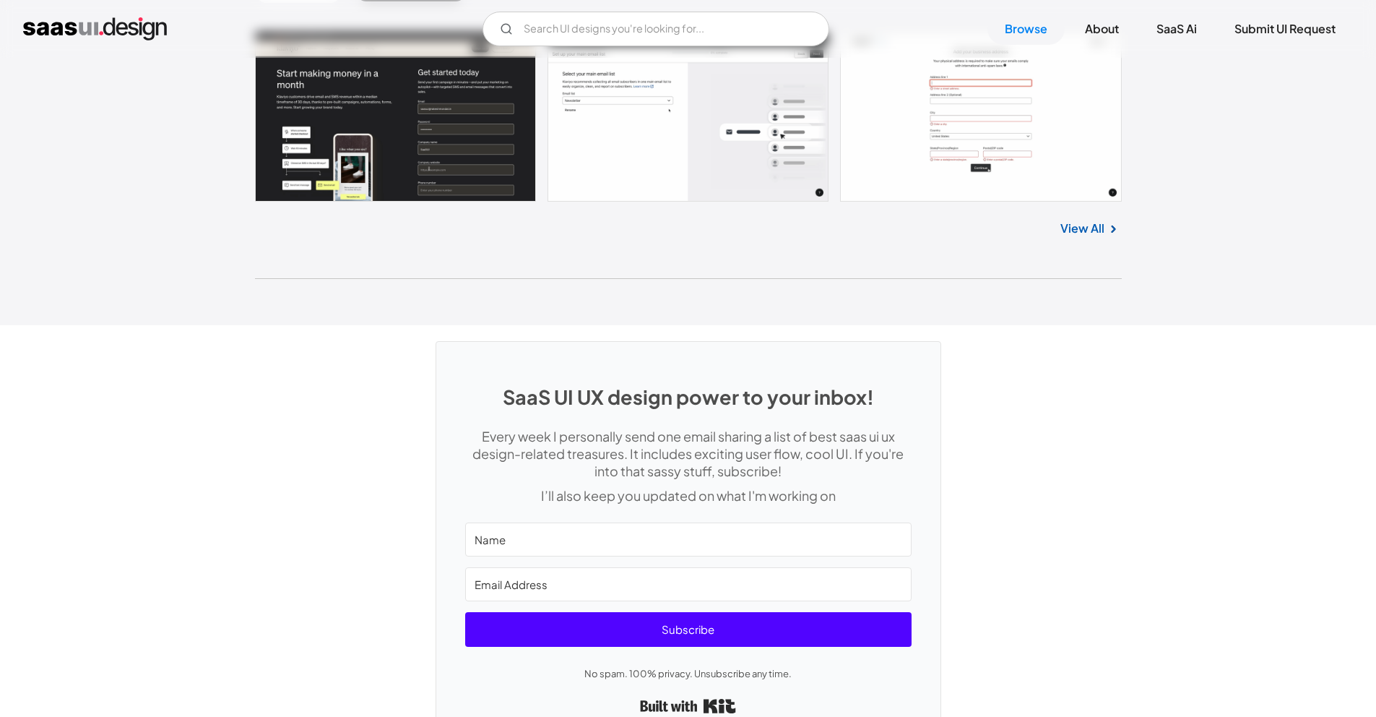
scroll to position [38595, 0]
